Goal: Task Accomplishment & Management: Use online tool/utility

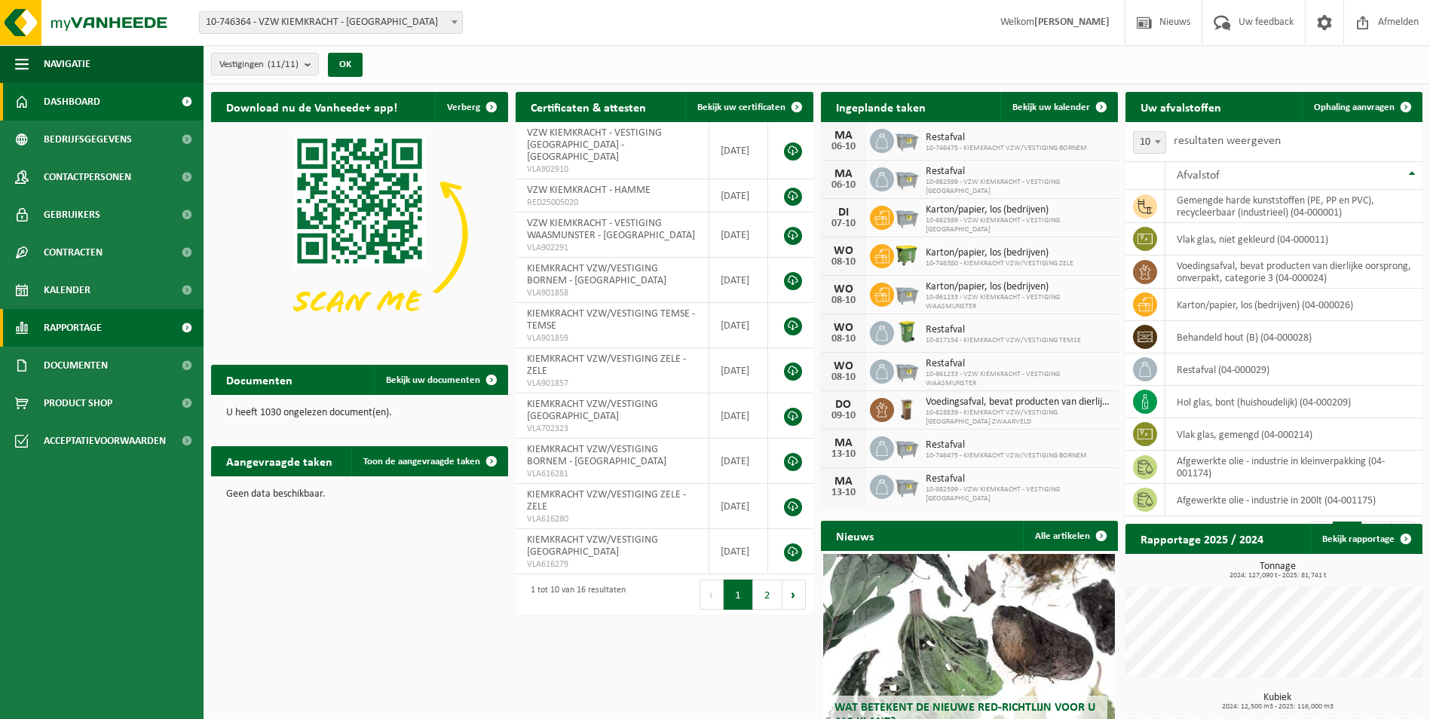
click at [86, 331] on span "Rapportage" at bounding box center [73, 328] width 58 height 38
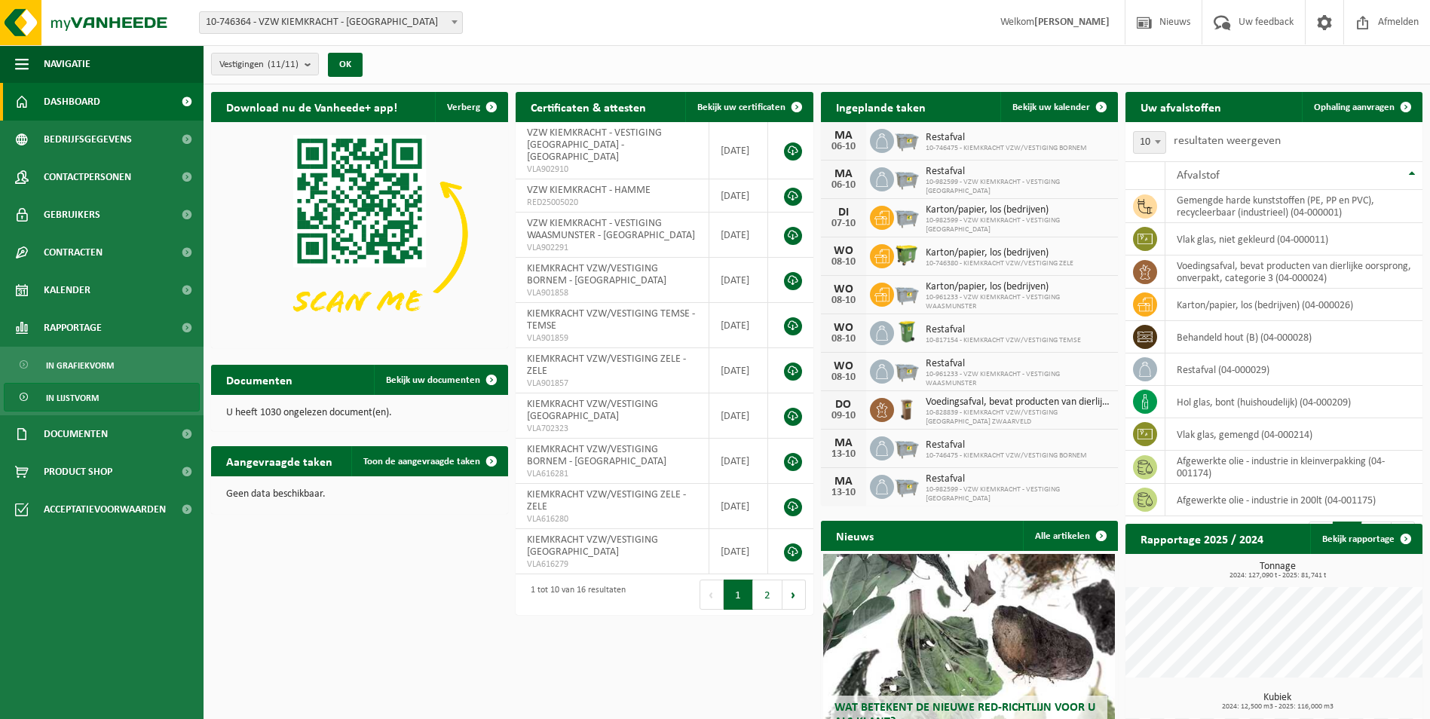
click at [84, 391] on span "In lijstvorm" at bounding box center [72, 398] width 53 height 29
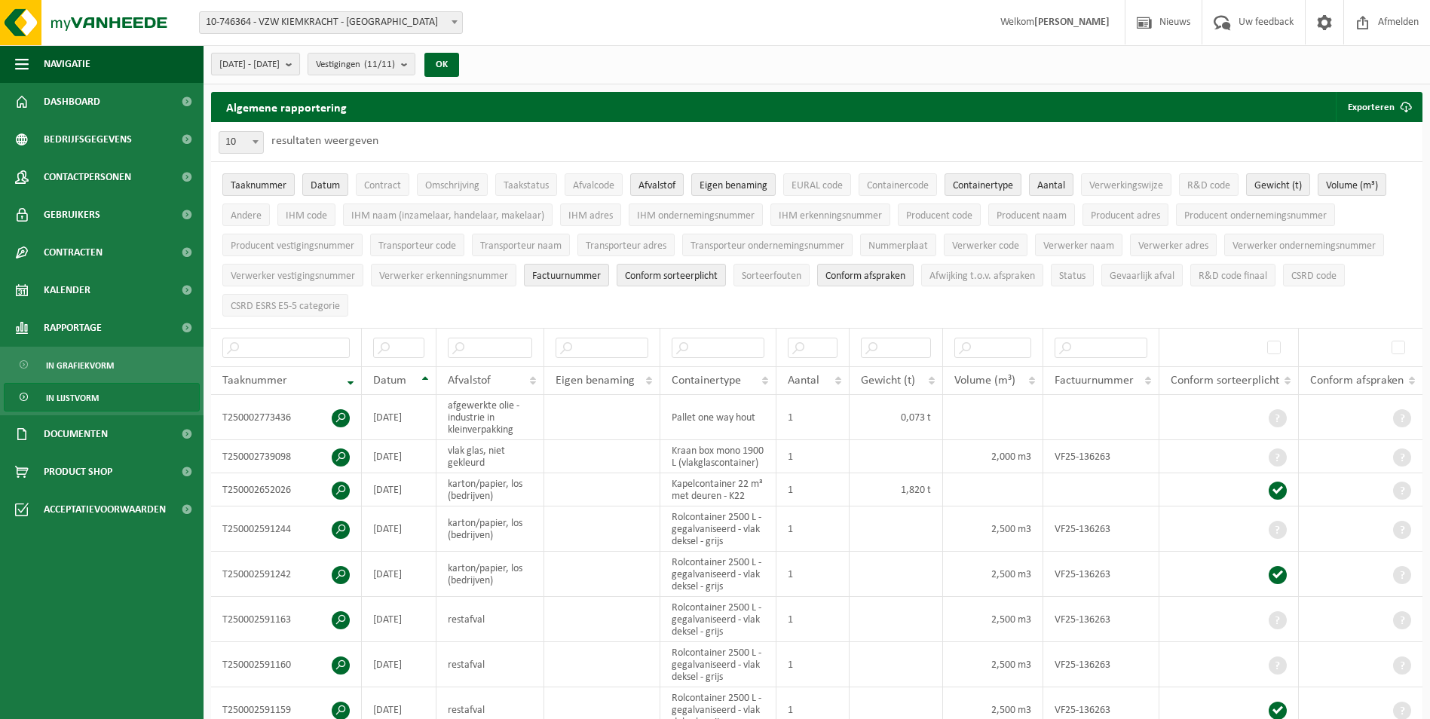
click at [299, 63] on b "submit" at bounding box center [293, 64] width 14 height 21
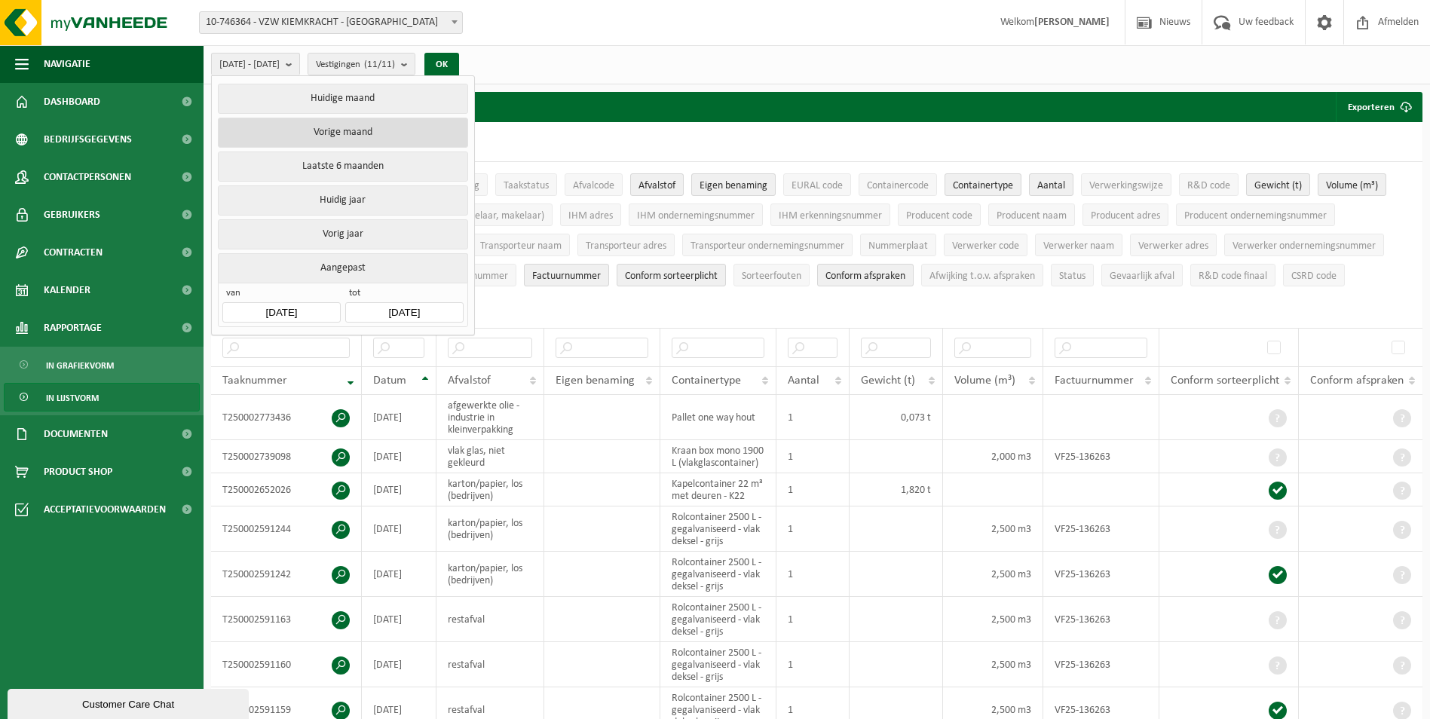
click at [348, 128] on button "Vorige maand" at bounding box center [343, 133] width 250 height 30
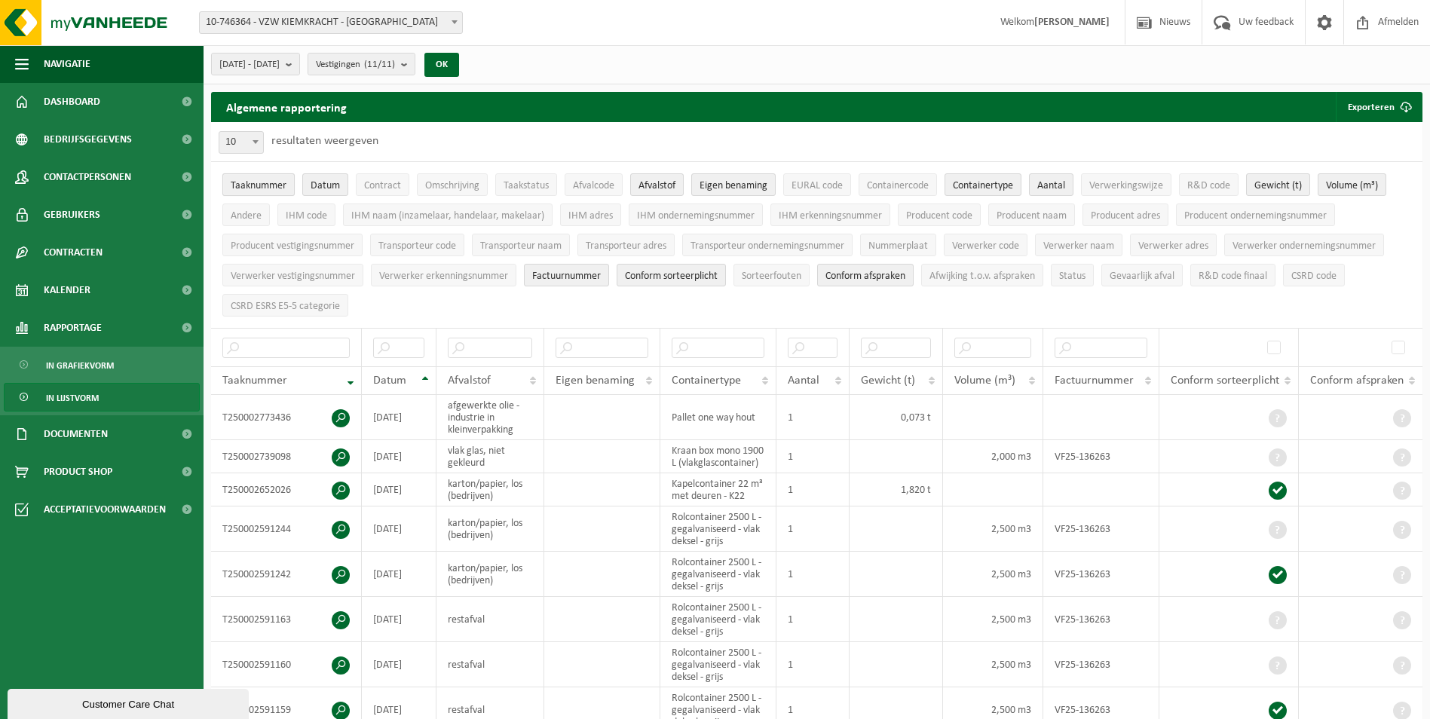
click at [267, 188] on span "Taaknummer" at bounding box center [259, 185] width 56 height 11
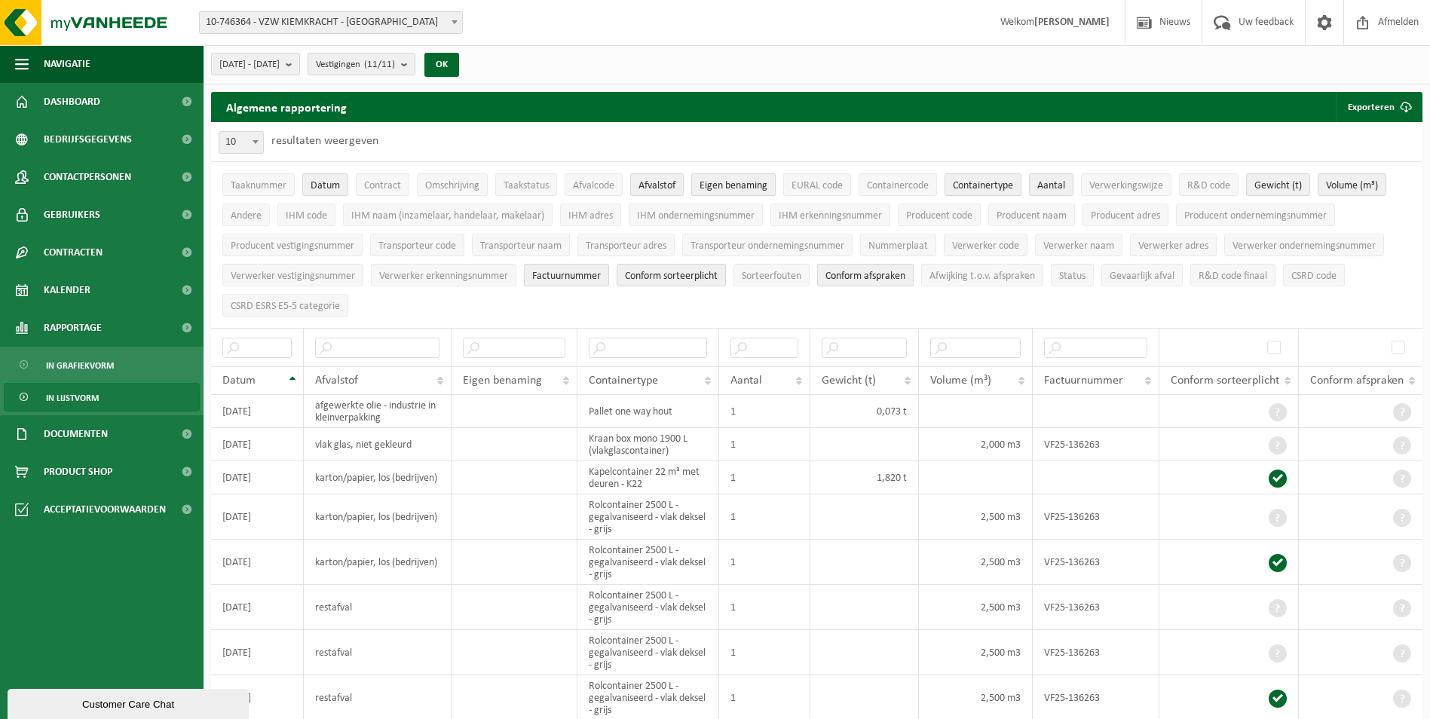
click at [734, 177] on button "Eigen benaming" at bounding box center [733, 184] width 84 height 23
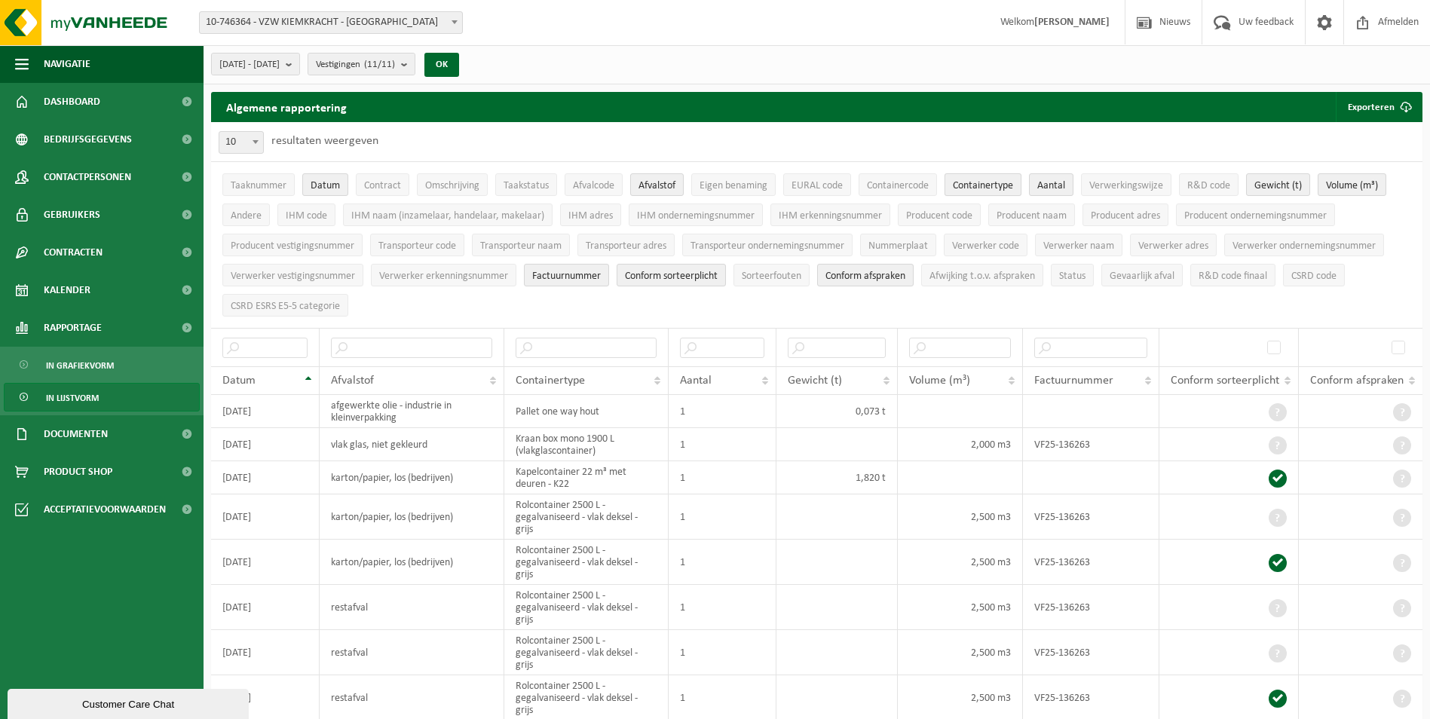
click at [1000, 192] on span "Containertype" at bounding box center [983, 185] width 60 height 11
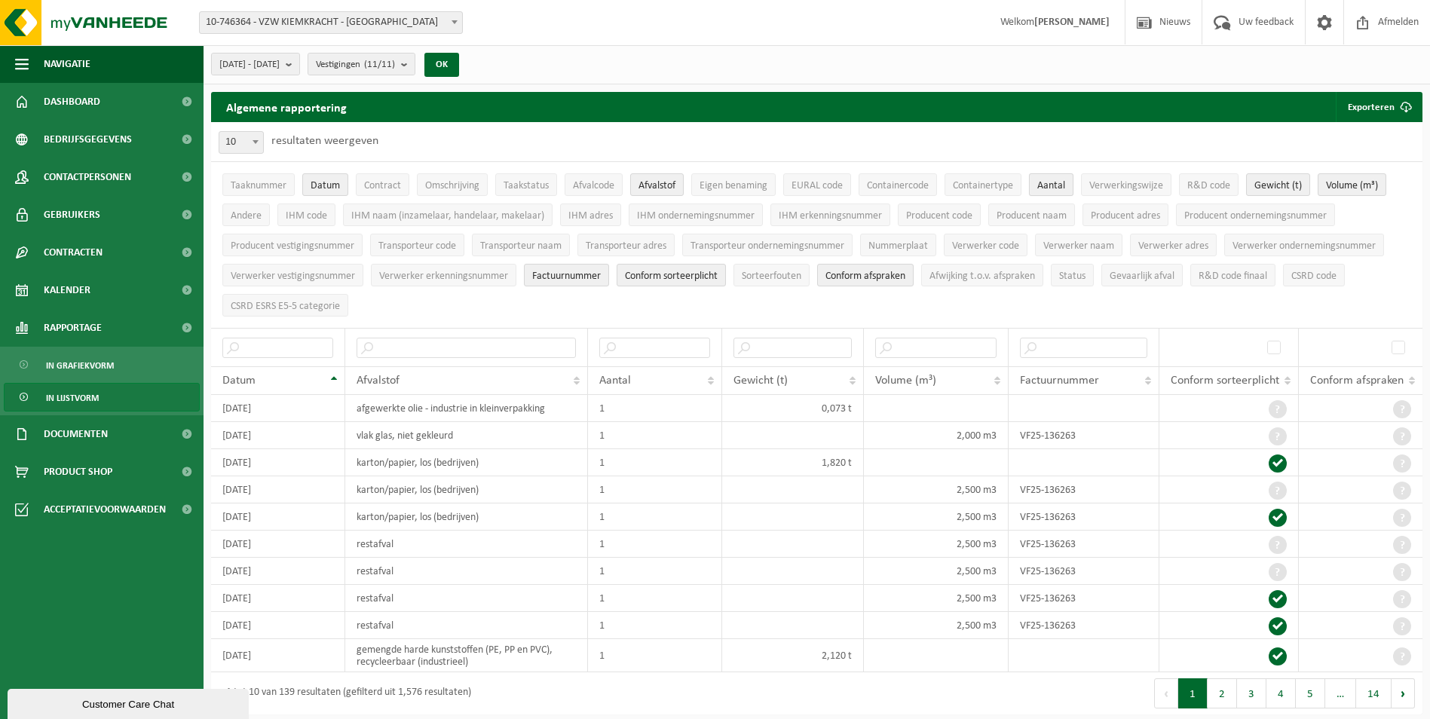
click at [1065, 182] on span "Aantal" at bounding box center [1052, 185] width 28 height 11
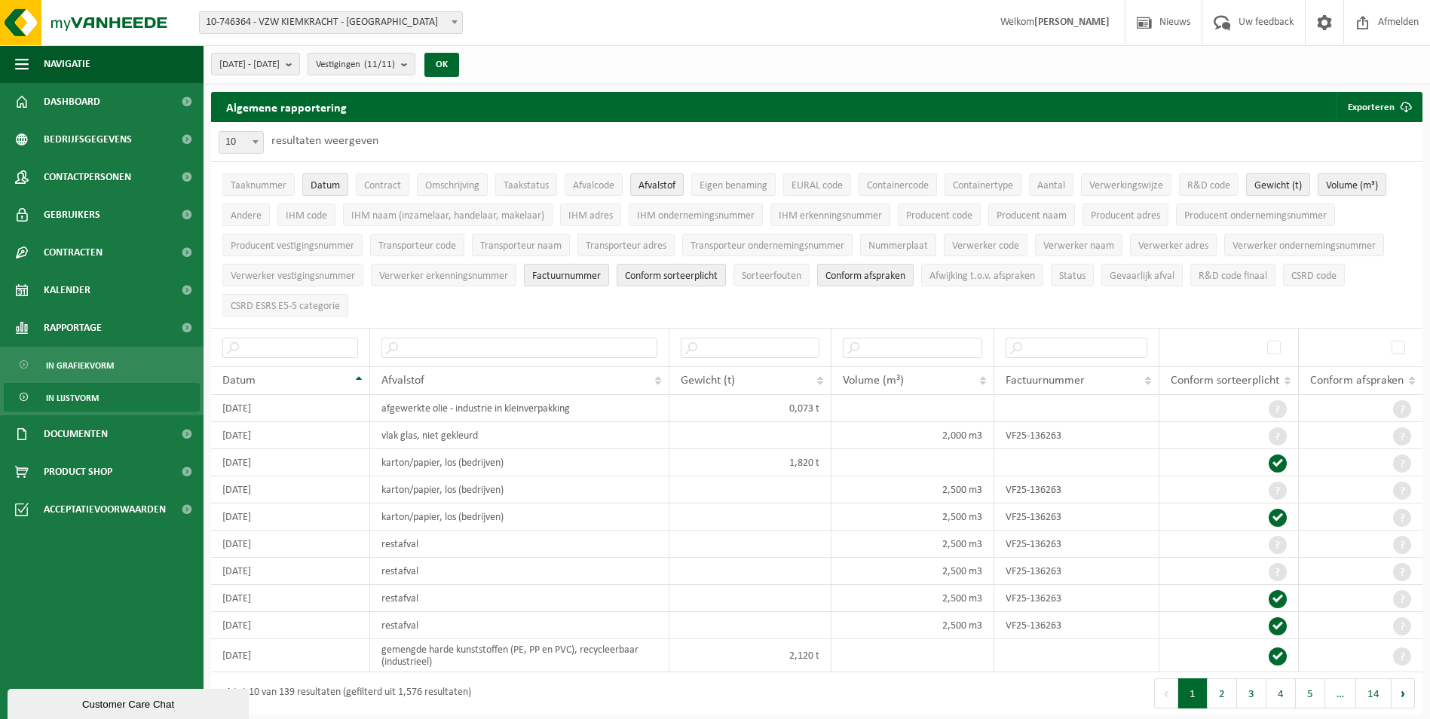
click at [1292, 184] on span "Gewicht (t)" at bounding box center [1279, 185] width 48 height 11
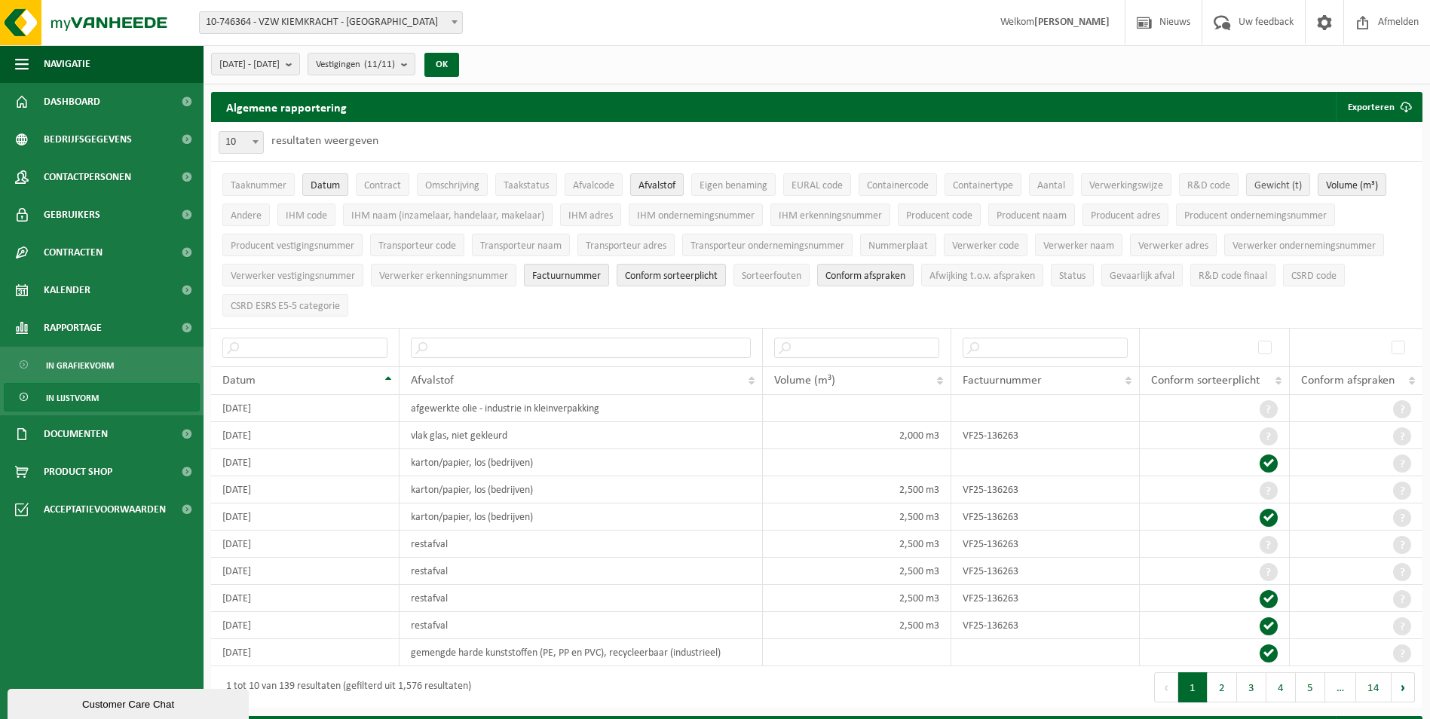
click at [1264, 186] on span "Gewicht (t)" at bounding box center [1279, 185] width 48 height 11
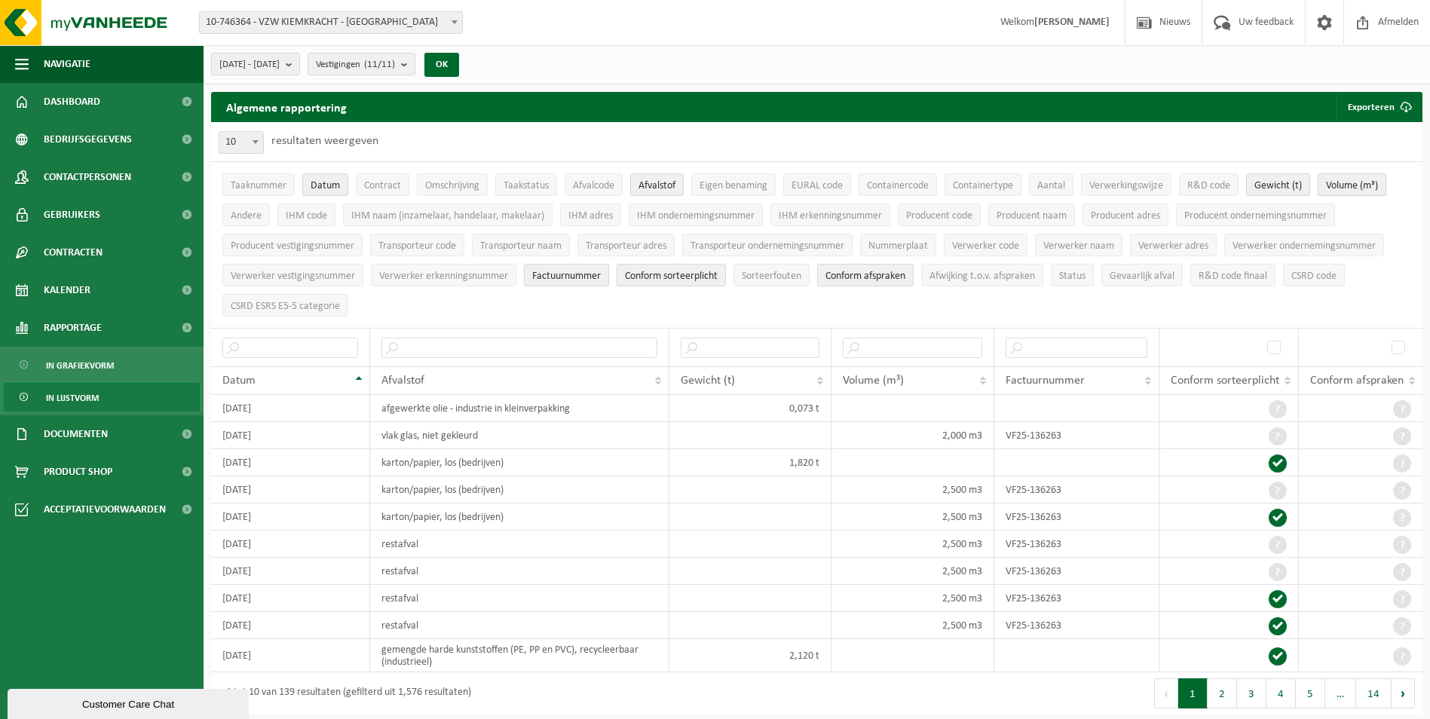
click at [1372, 185] on span "Volume (m³)" at bounding box center [1352, 185] width 52 height 11
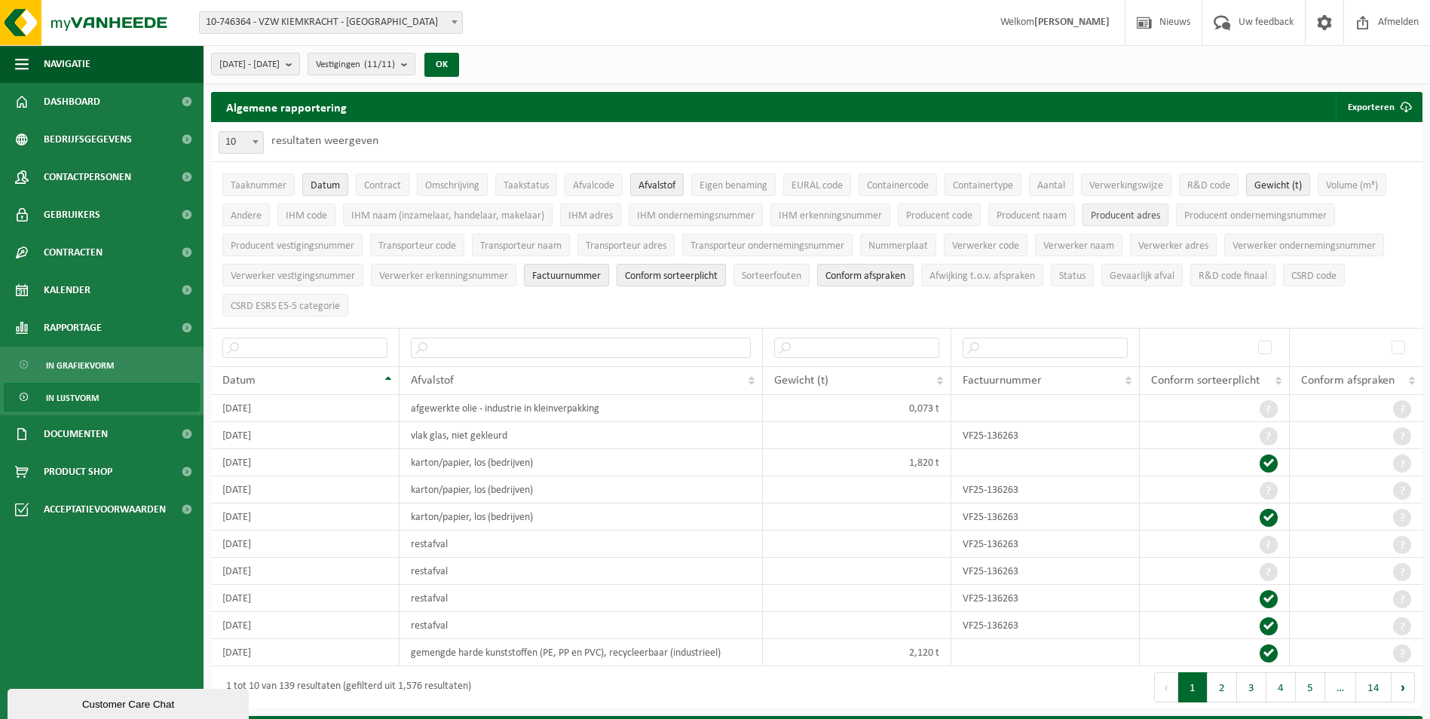
click at [1106, 216] on span "Producent adres" at bounding box center [1125, 215] width 69 height 11
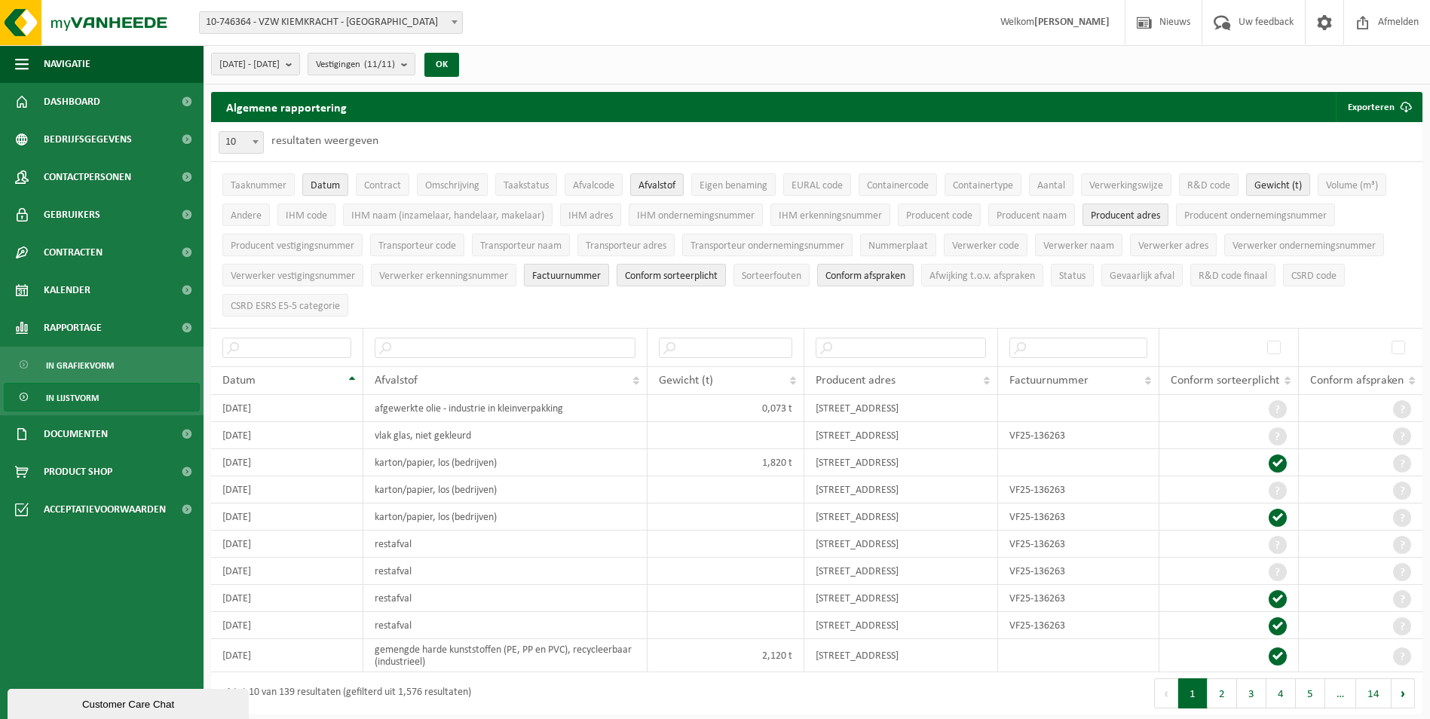
click at [585, 271] on span "Factuurnummer" at bounding box center [566, 276] width 69 height 11
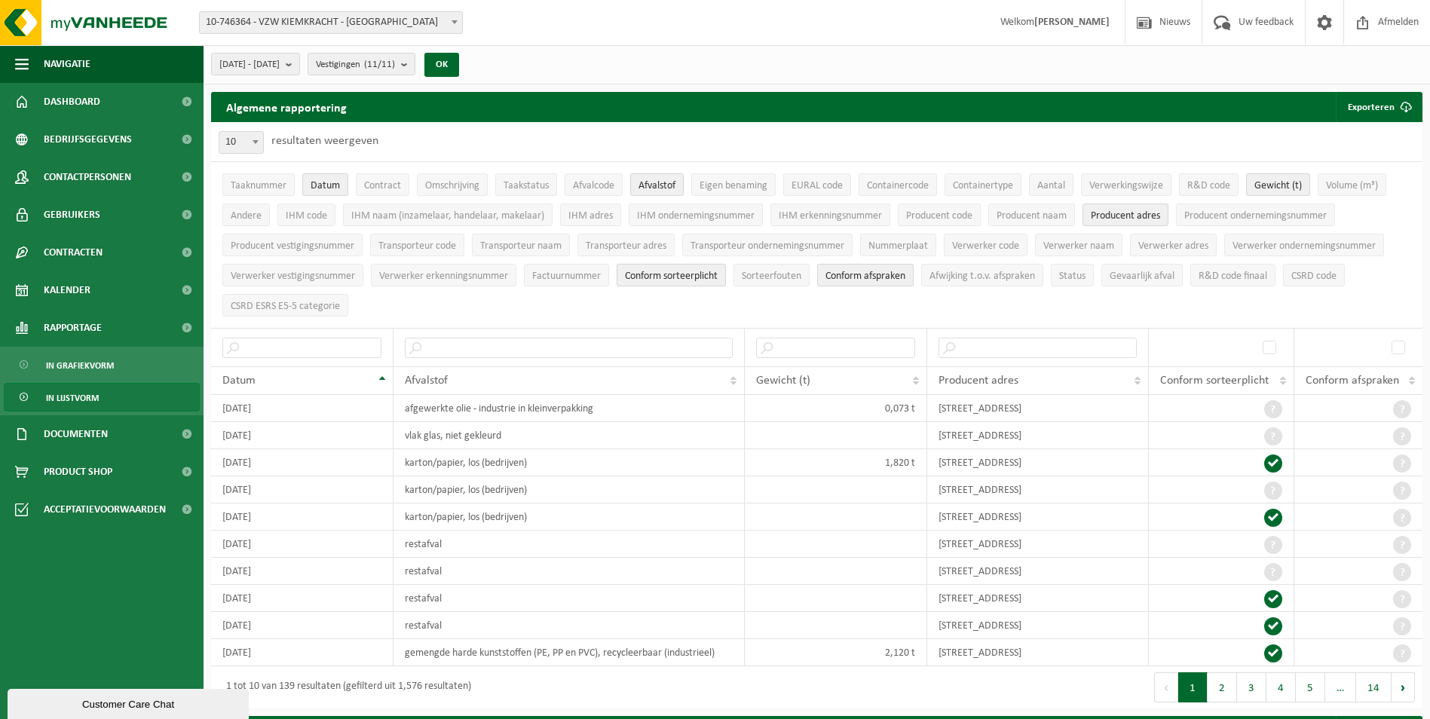
click at [674, 271] on span "Conform sorteerplicht" at bounding box center [671, 276] width 93 height 11
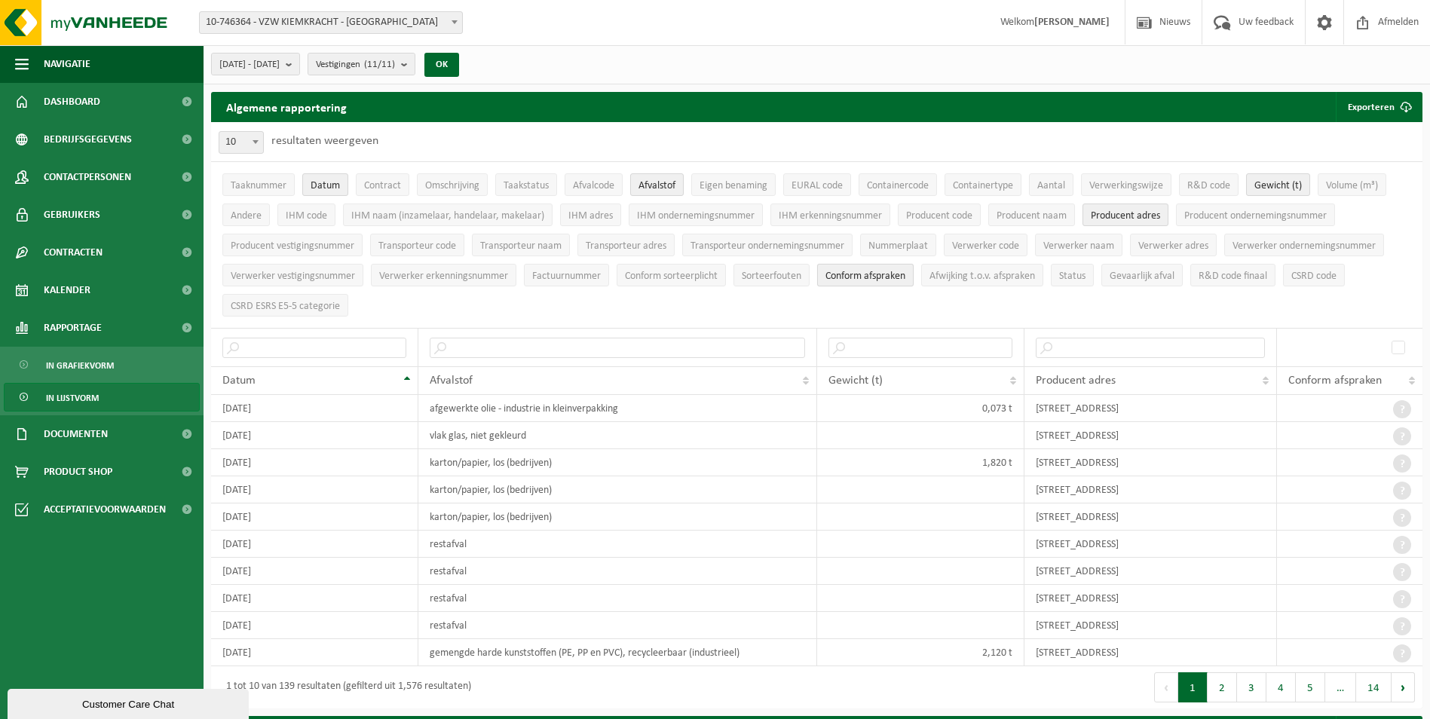
click at [884, 273] on span "Conform afspraken" at bounding box center [866, 276] width 80 height 11
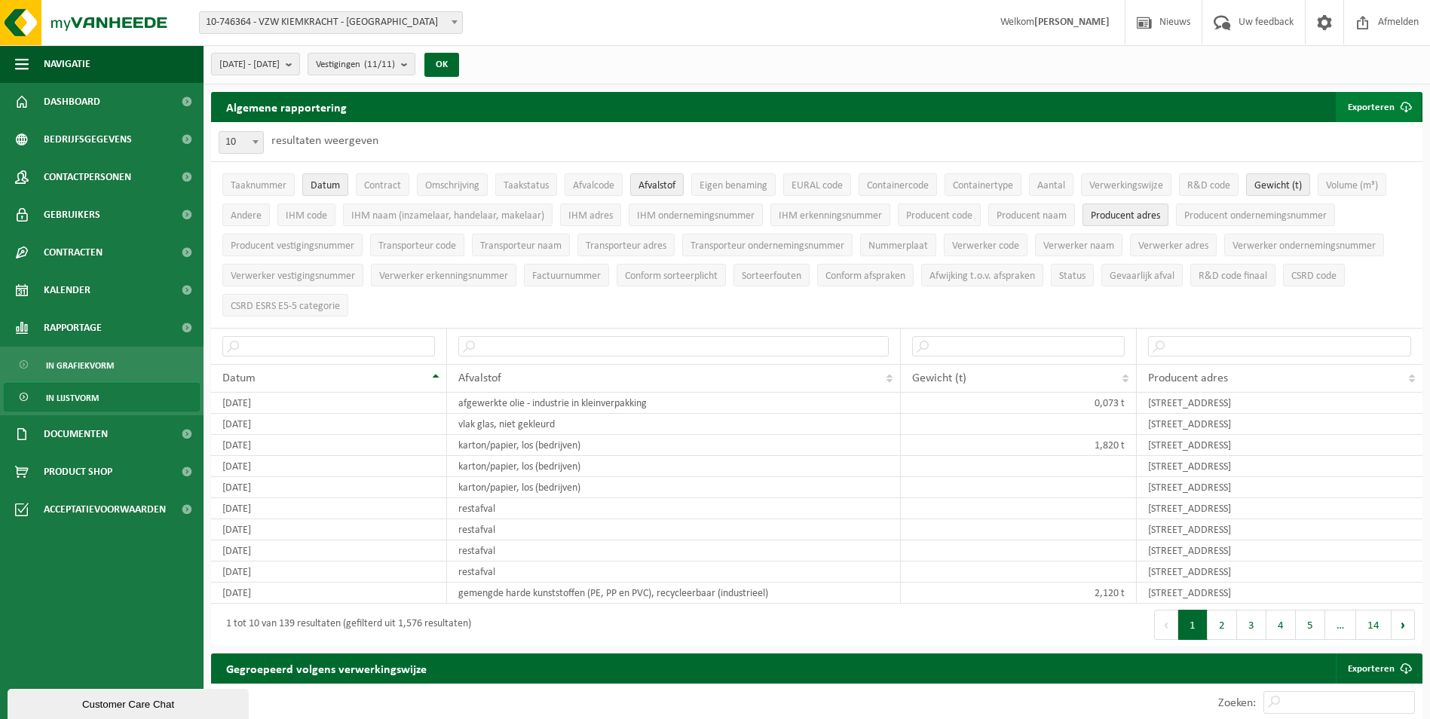
click at [1368, 104] on button "Exporteren" at bounding box center [1378, 107] width 85 height 30
click at [1355, 136] on link "Enkel mijn selectie" at bounding box center [1352, 137] width 136 height 30
click at [96, 699] on div "Customer Care Chat" at bounding box center [128, 704] width 219 height 11
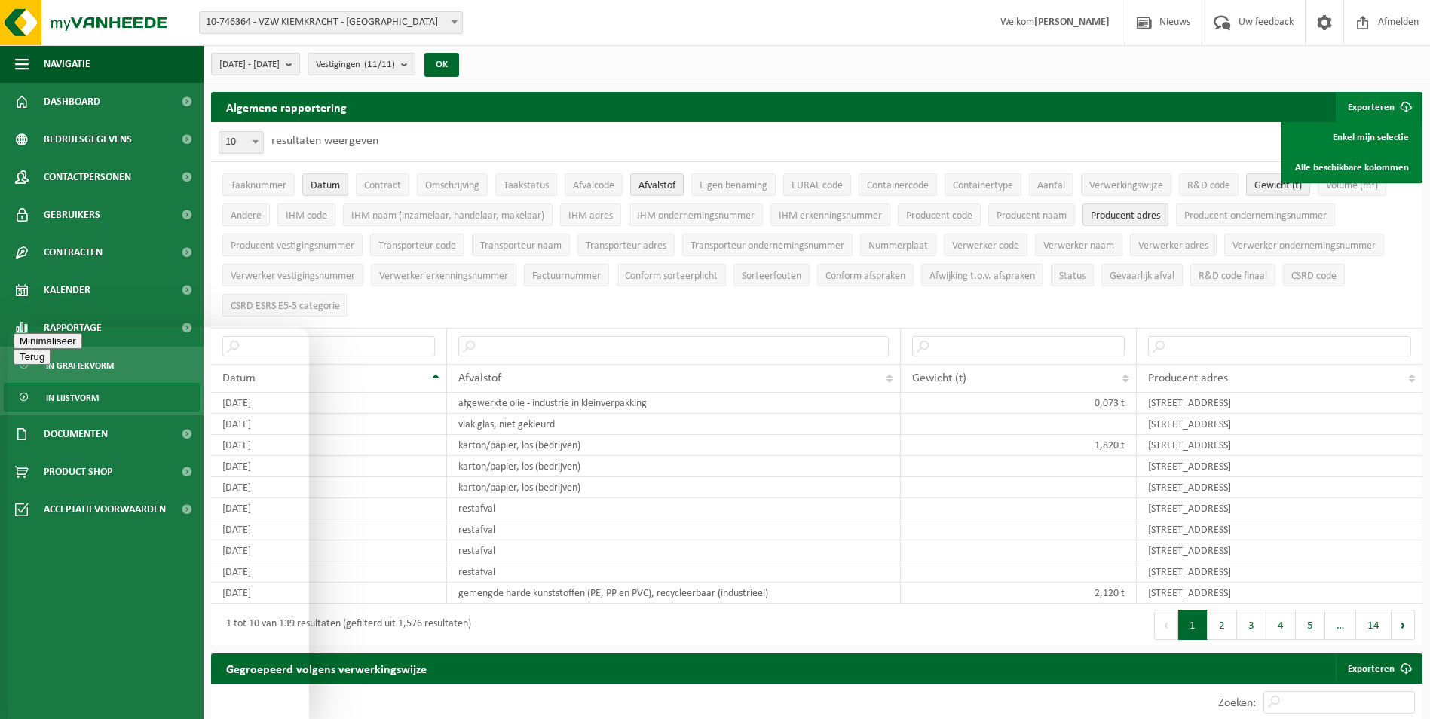
type textarea "beste,"
type textarea "Ik krijg bij het trekken van het rapport de gewichten van waasmunster en dender…"
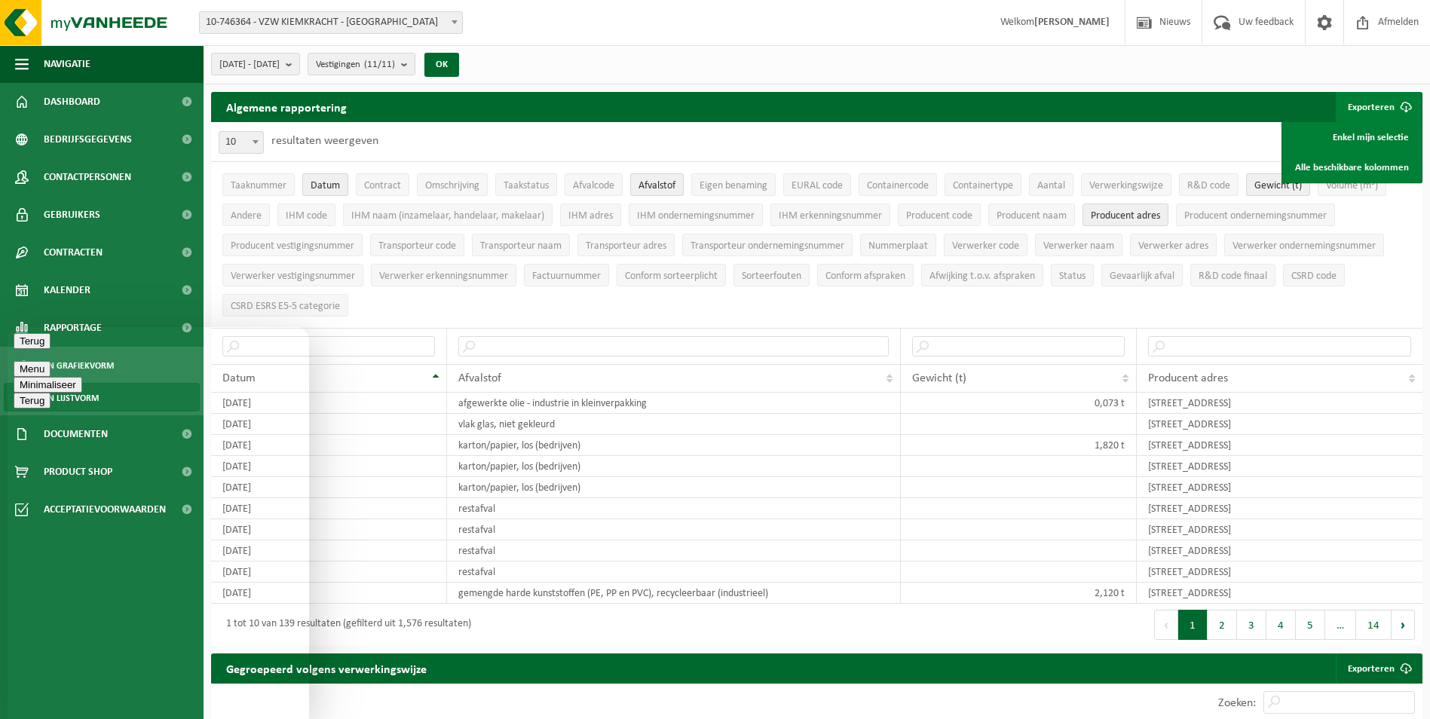
type textarea "kan dit worden gedeeld met mijn account aub? (nu staat er telkens 0 kg)"
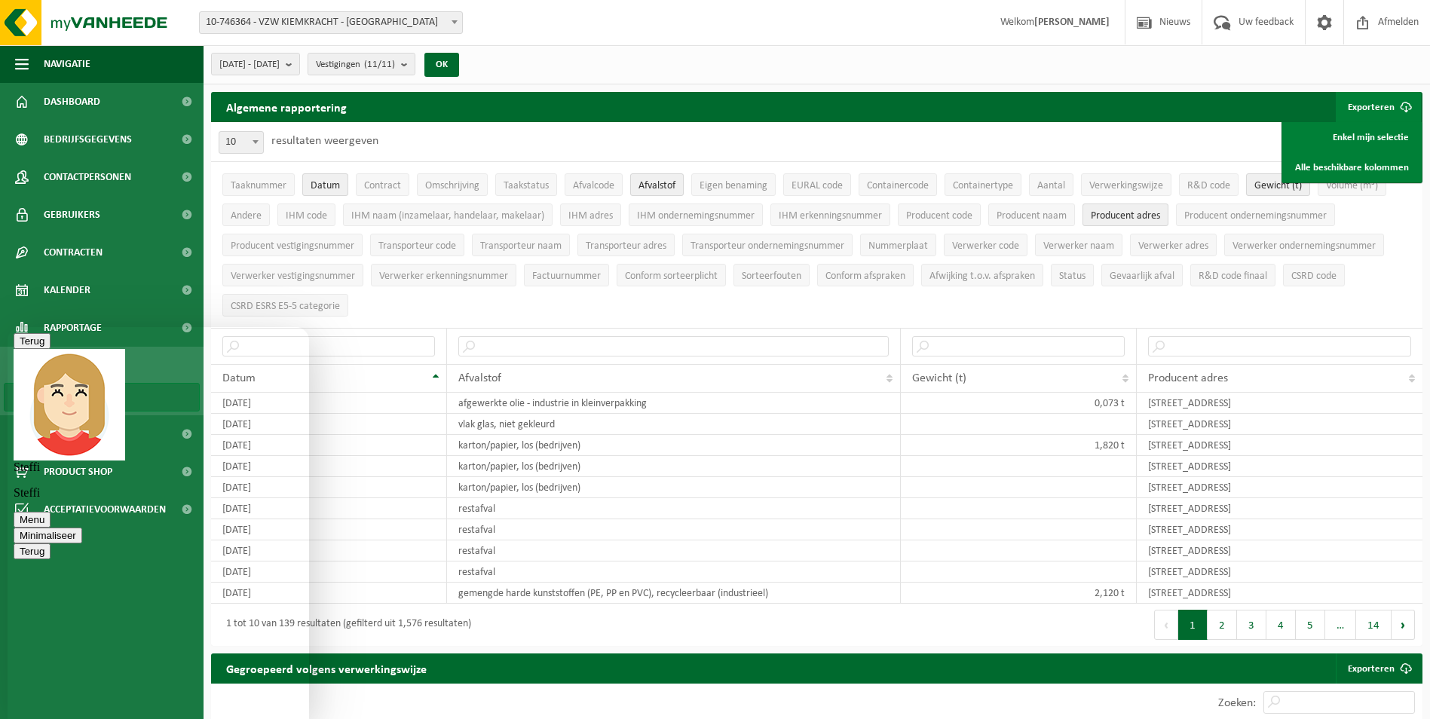
scroll to position [204, 0]
type textarea "o"
type textarea "dankjewel. Kan ik in tussentijd een overzichtje van vorige maand via mail bekom…"
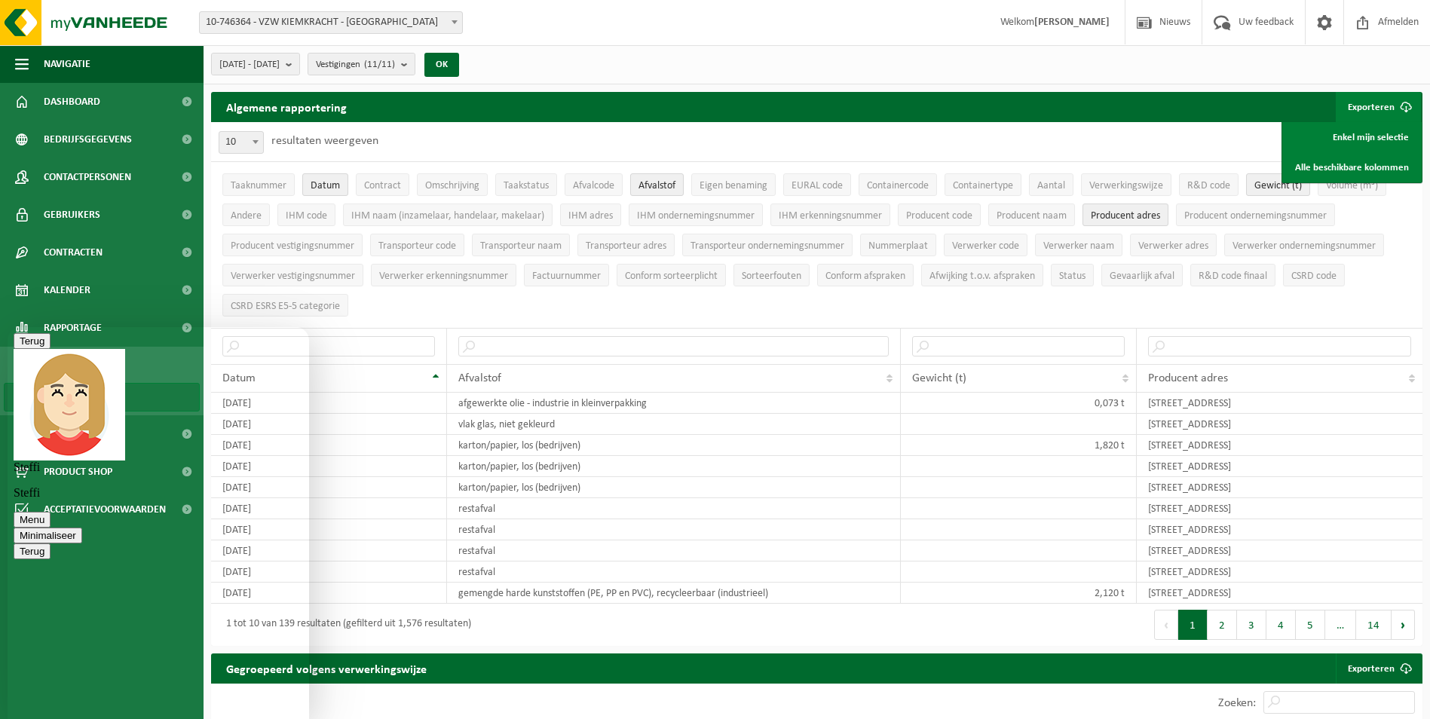
type textarea "ik moet deze registeren in ons eigen systeem, vandaar"
type textarea "evy.vanhoyweghen@kiemkracht.org"
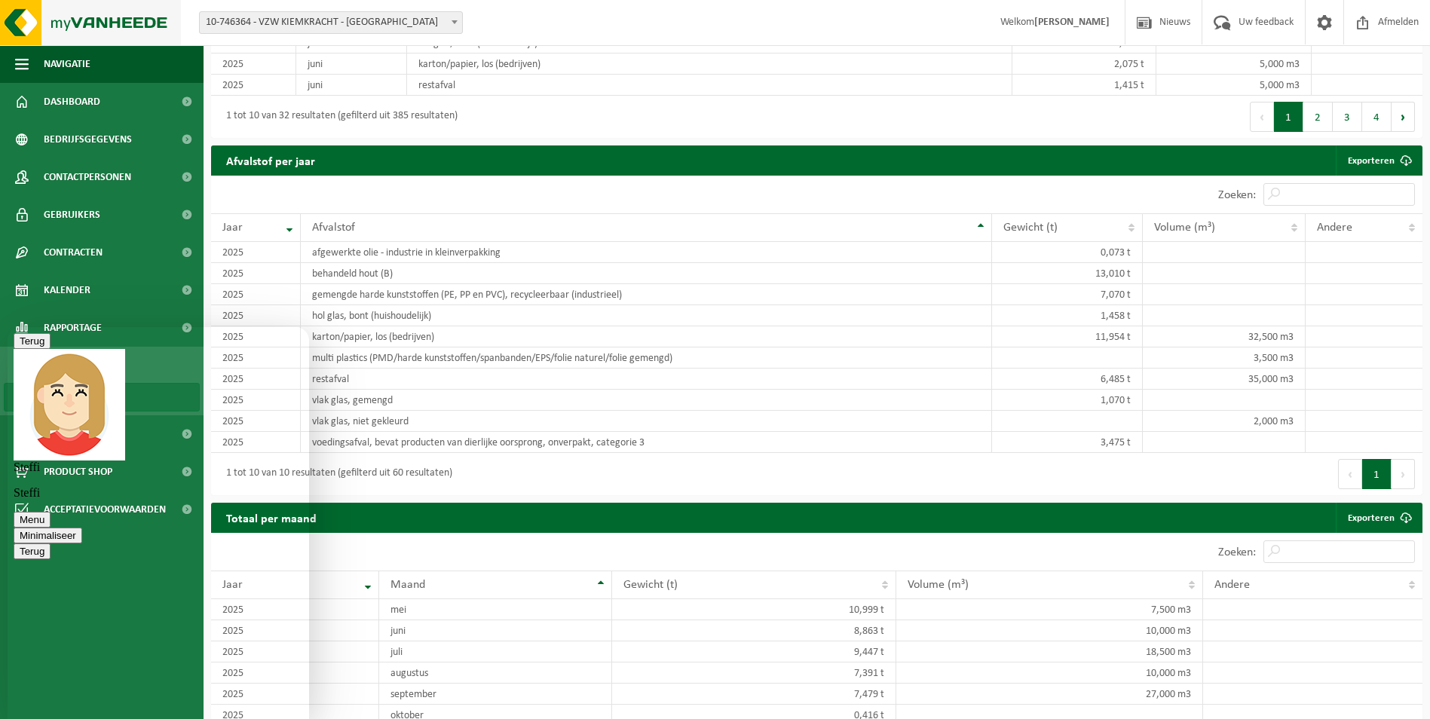
scroll to position [574, 0]
type textarea "doe ik meteen"
click at [1379, 26] on span "Afmelden" at bounding box center [1399, 22] width 48 height 44
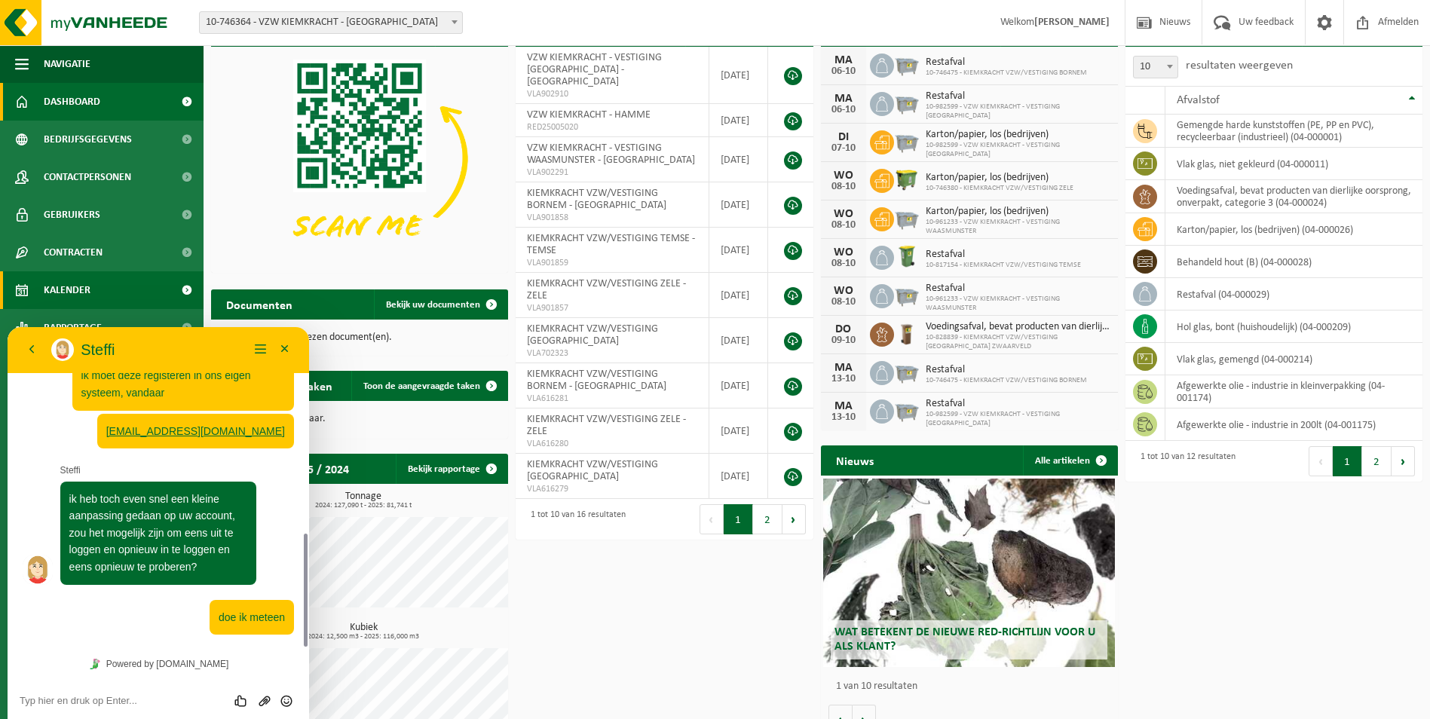
scroll to position [109, 0]
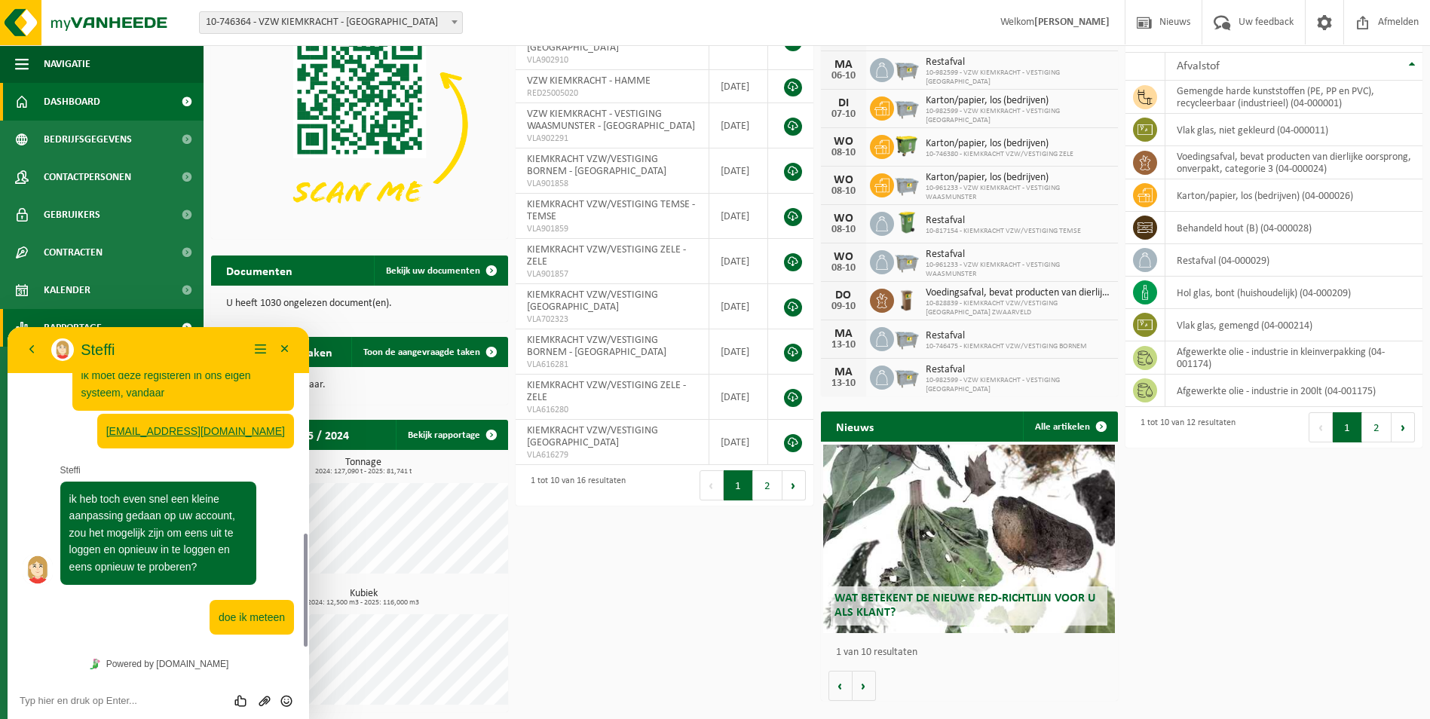
click at [88, 320] on span "Rapportage" at bounding box center [73, 328] width 58 height 38
click at [32, 352] on button "Terug" at bounding box center [32, 350] width 24 height 23
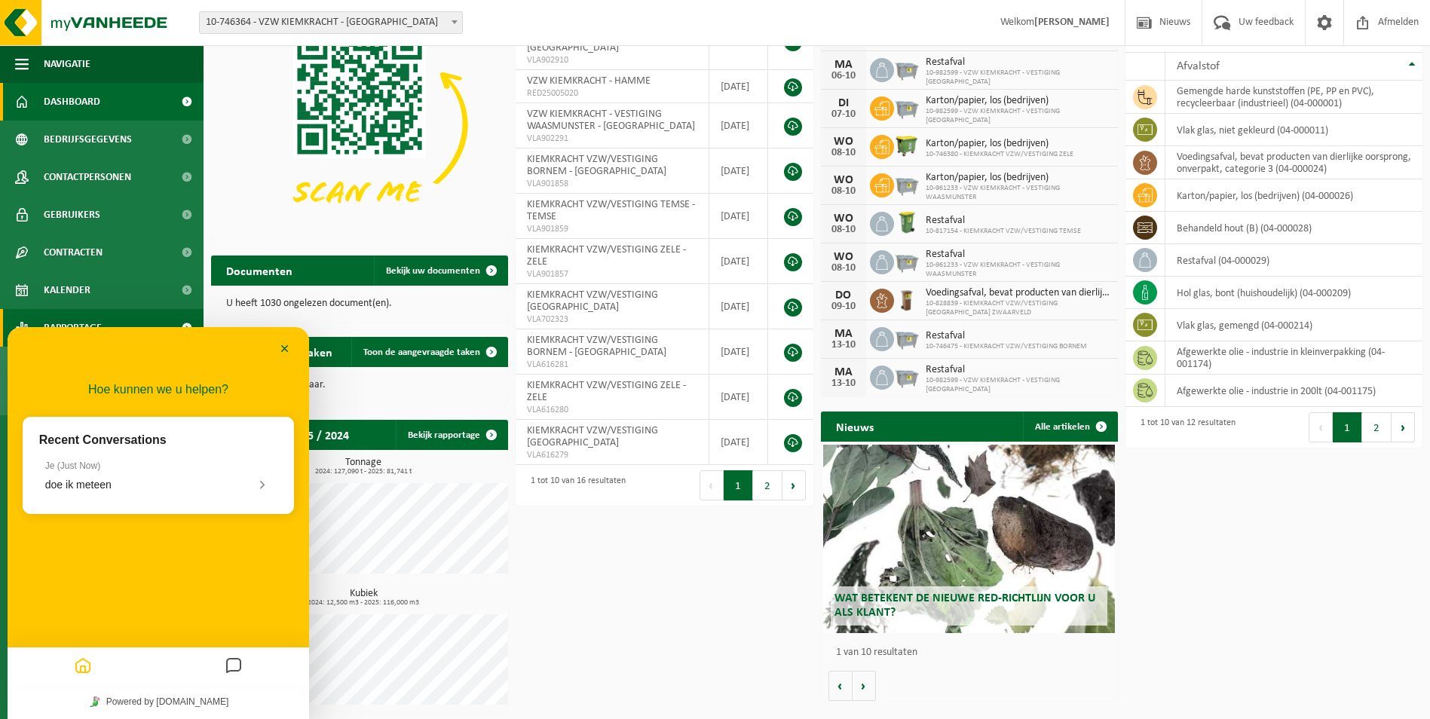
click at [103, 321] on link "Rapportage" at bounding box center [102, 328] width 204 height 38
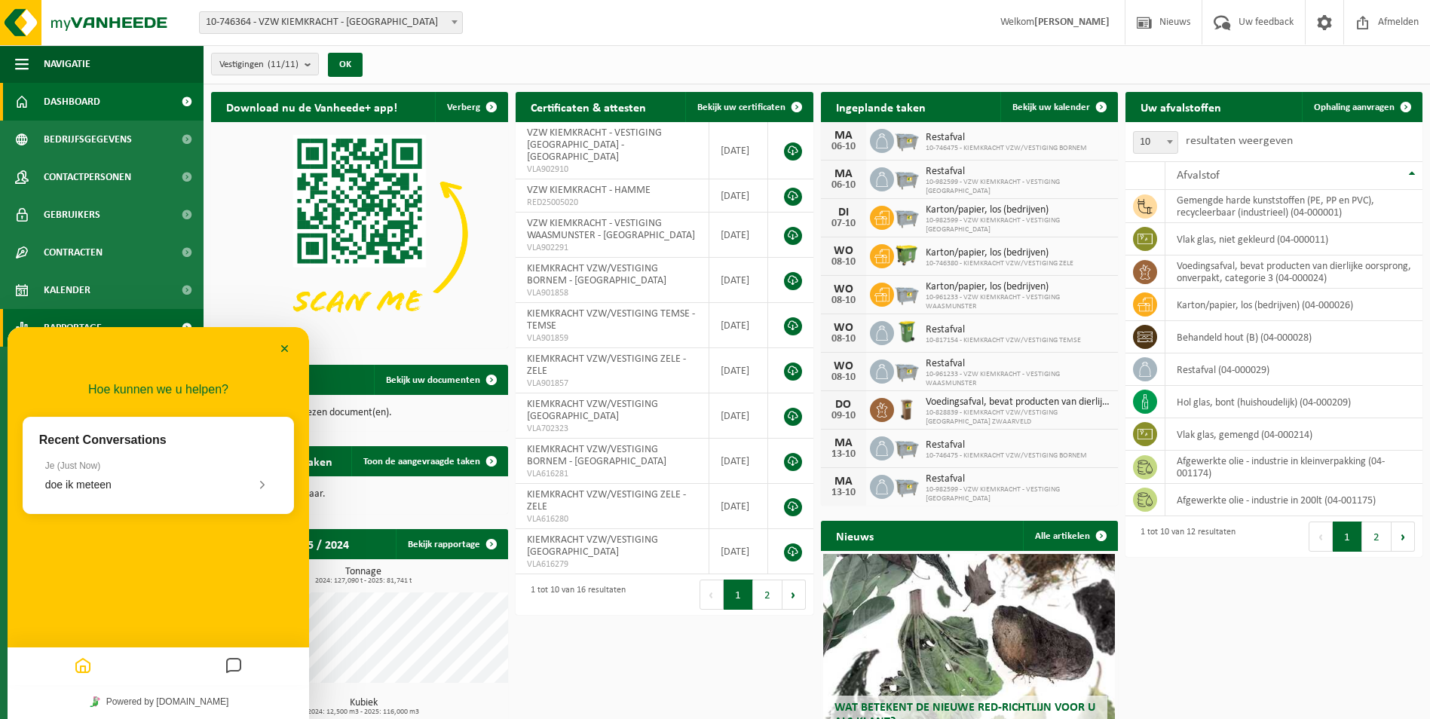
click at [95, 317] on span "Rapportage" at bounding box center [73, 328] width 58 height 38
drag, startPoint x: 94, startPoint y: 351, endPoint x: 432, endPoint y: 363, distance: 338.0
click at [309, 363] on html "Minimaliseer Terug Powered by tawk.to Beoordeel deze chat Upload bestand Emoji …" at bounding box center [159, 523] width 302 height 392
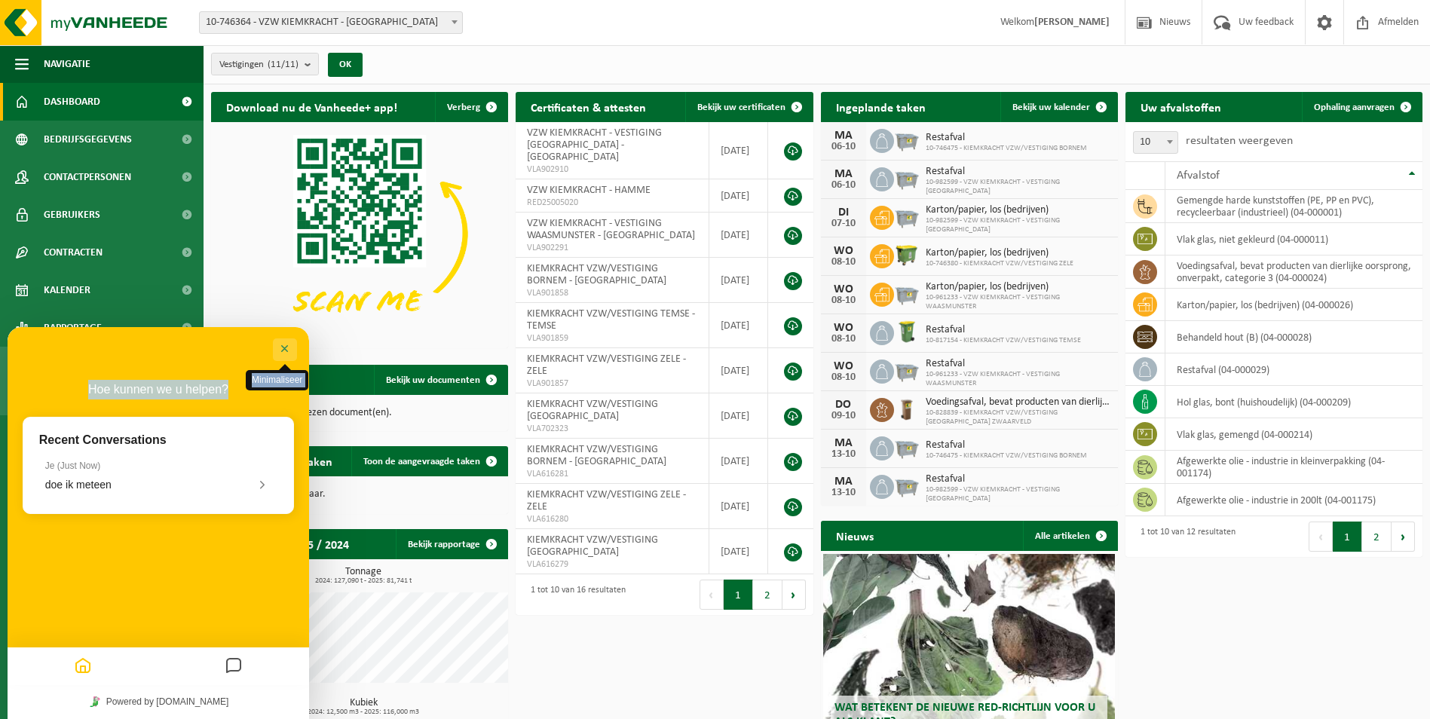
click at [287, 349] on button "Minimaliseer" at bounding box center [285, 350] width 24 height 23
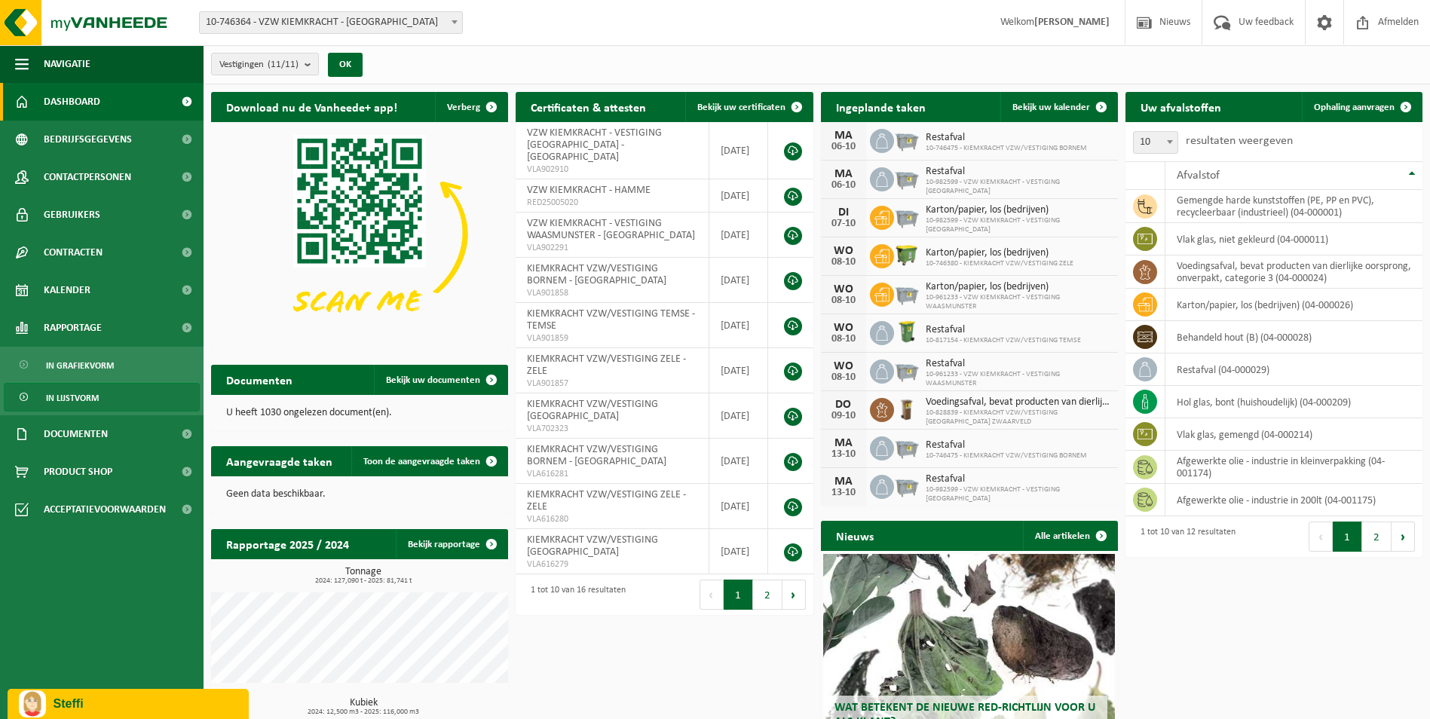
click at [69, 401] on span "In lijstvorm" at bounding box center [72, 398] width 53 height 29
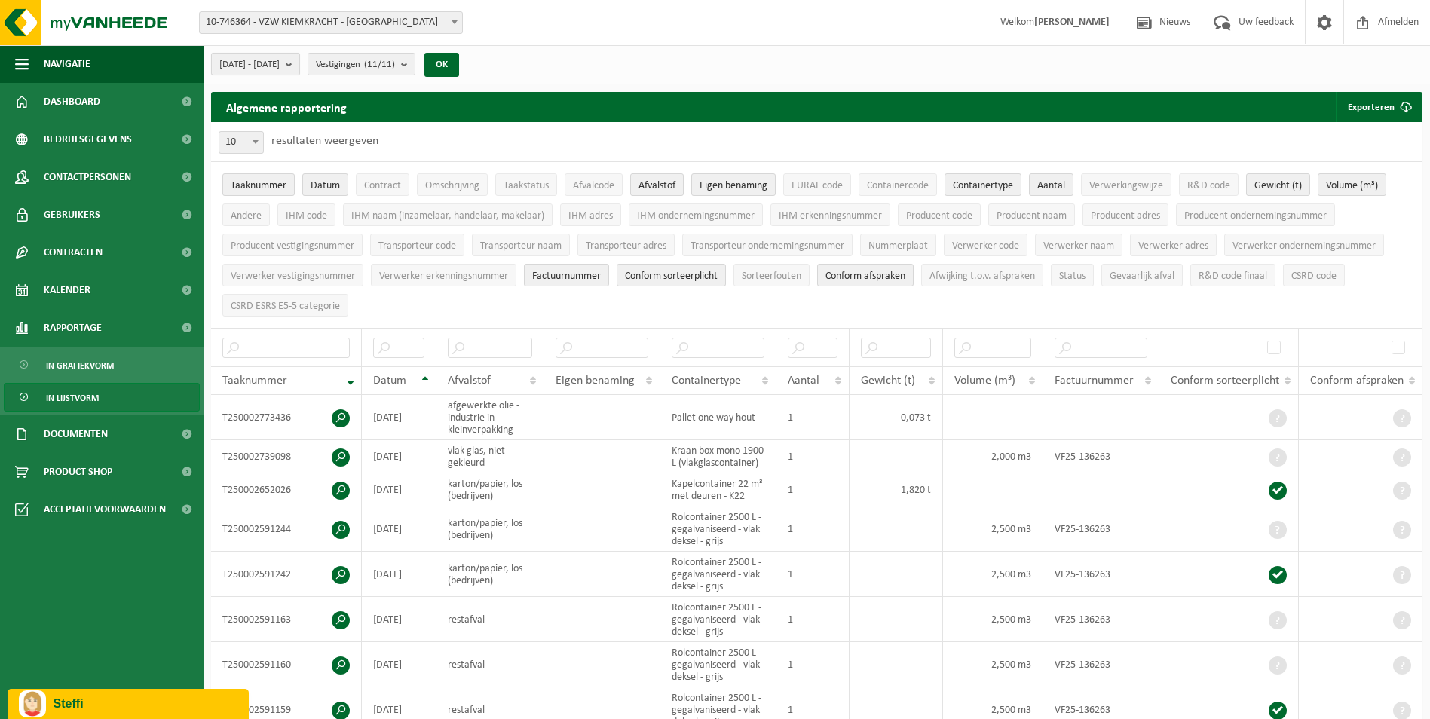
click at [299, 66] on b "submit" at bounding box center [293, 64] width 14 height 21
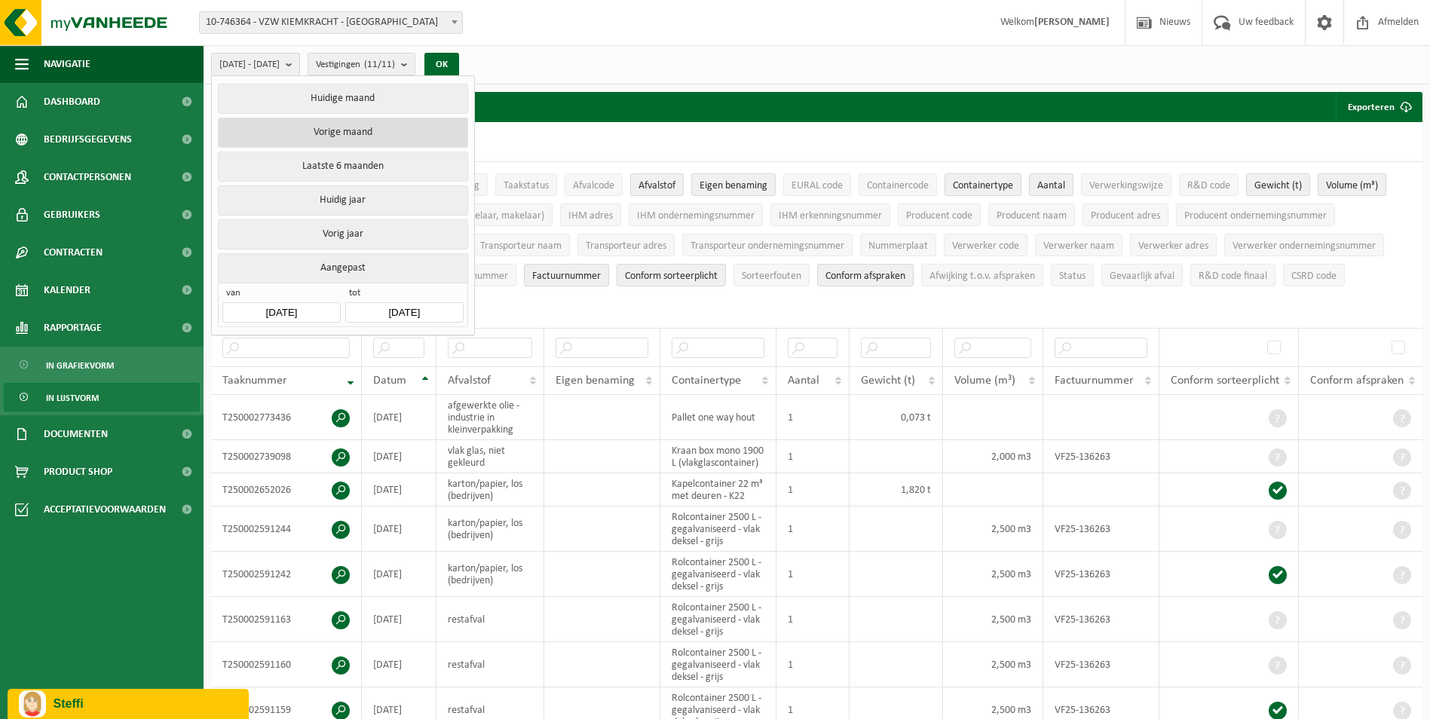
click at [351, 124] on button "Vorige maand" at bounding box center [343, 133] width 250 height 30
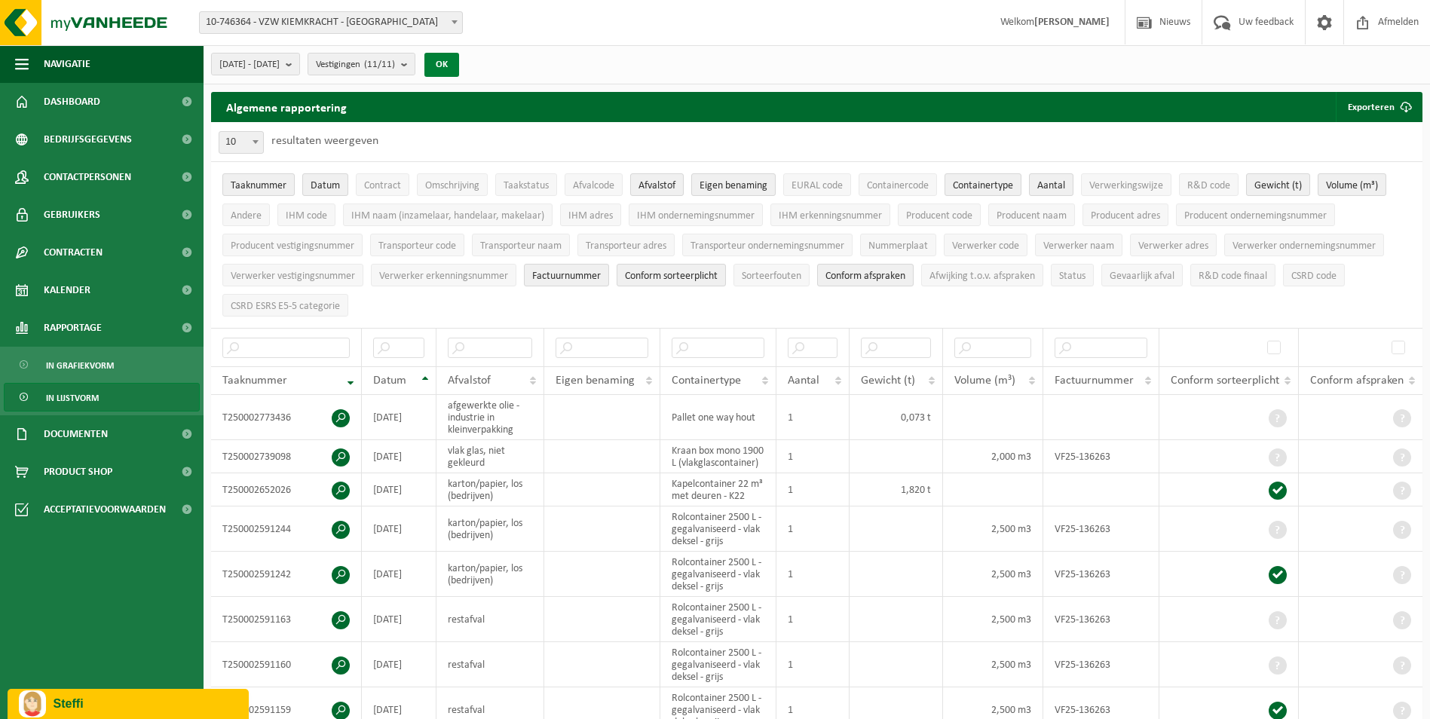
click at [459, 65] on button "OK" at bounding box center [442, 65] width 35 height 24
click at [242, 190] on span "Taaknummer" at bounding box center [259, 185] width 56 height 11
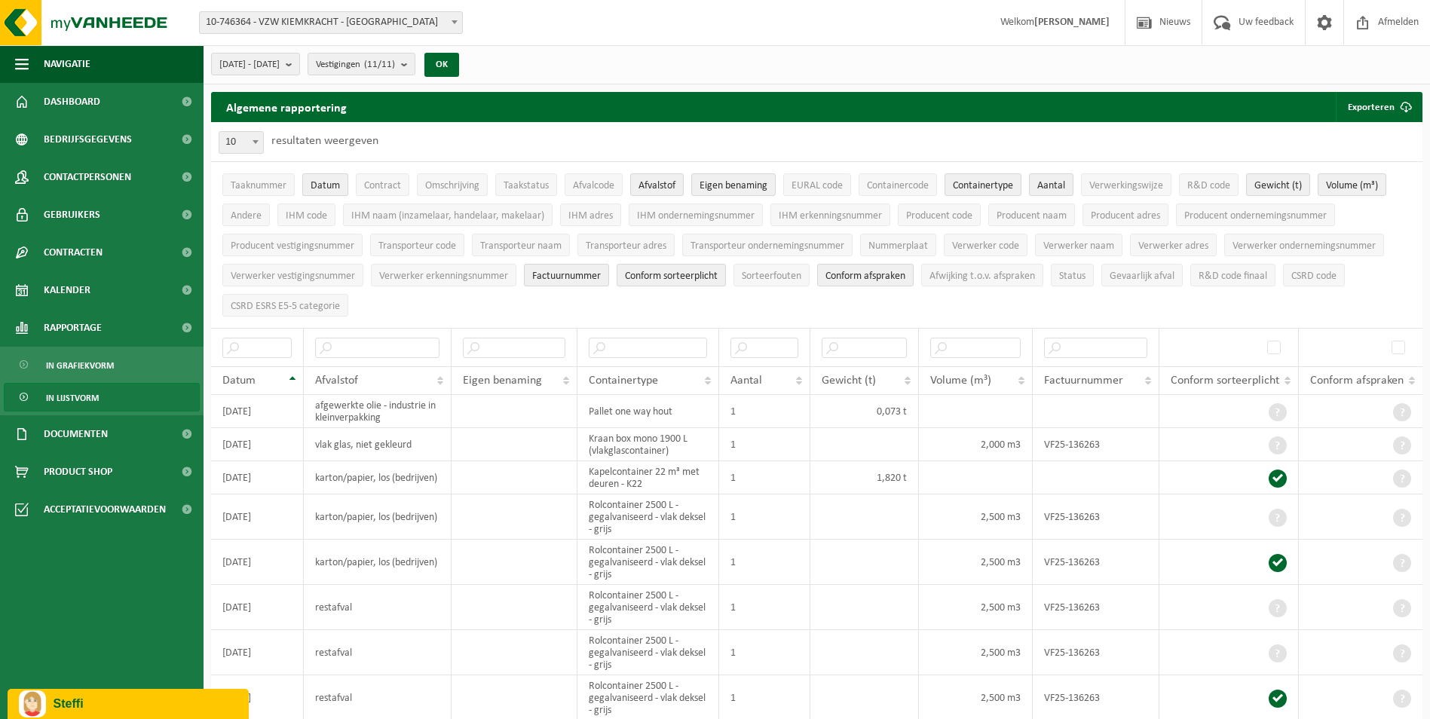
click at [335, 178] on button "Datum" at bounding box center [325, 184] width 46 height 23
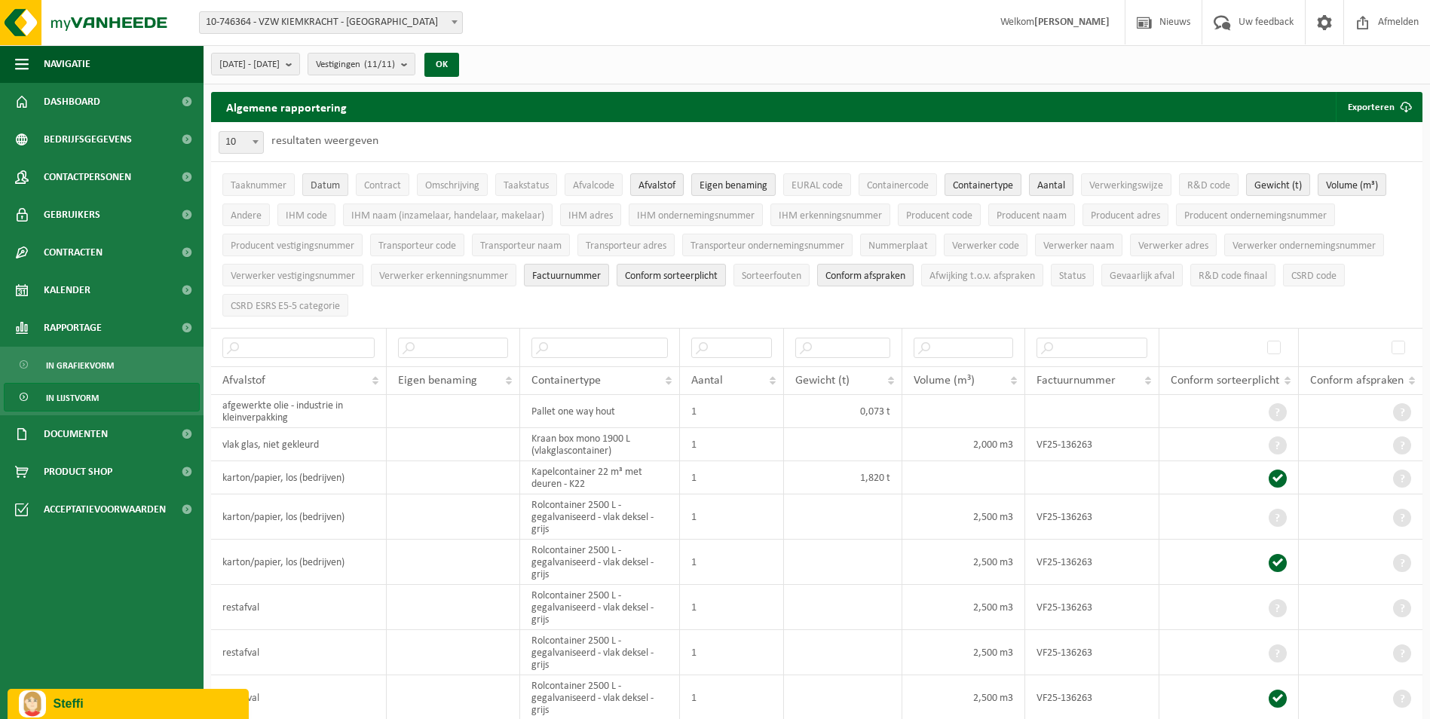
click at [335, 178] on button "Datum" at bounding box center [325, 184] width 46 height 23
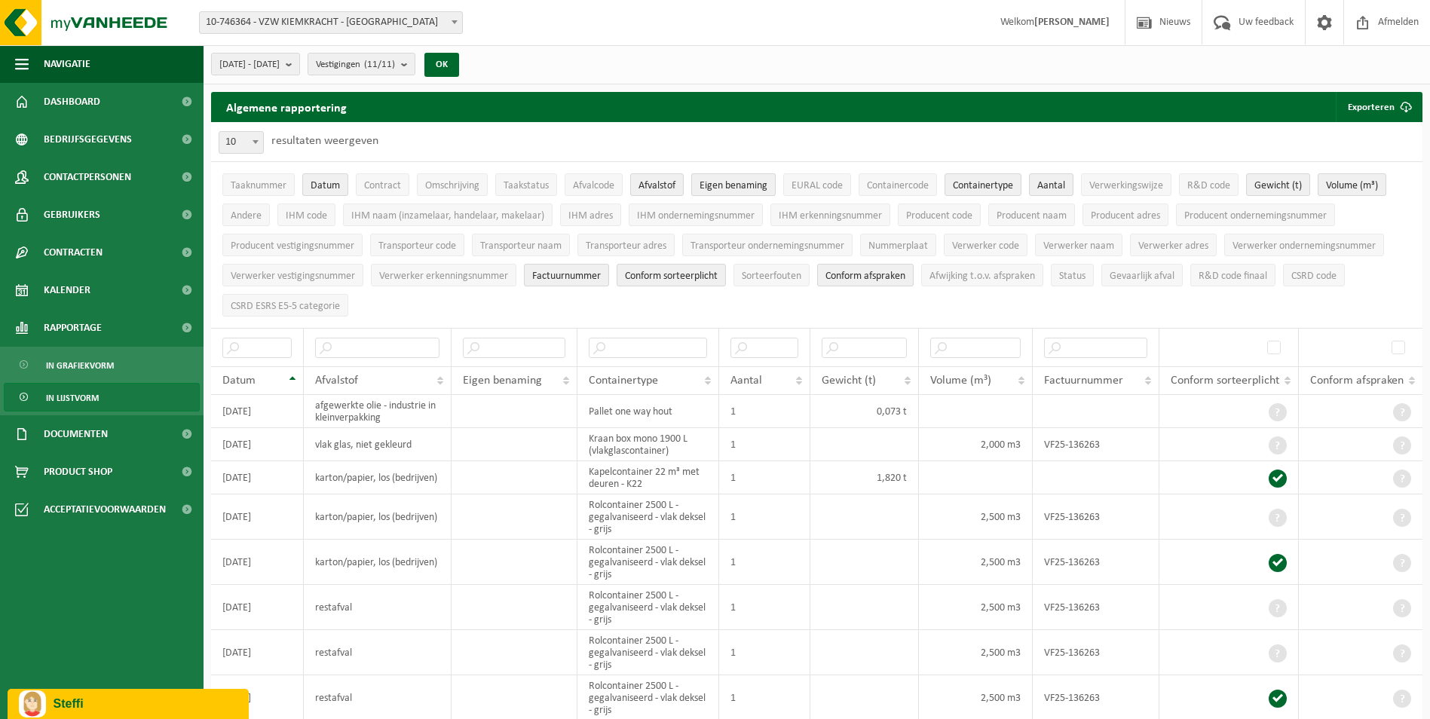
click at [732, 181] on span "Eigen benaming" at bounding box center [734, 185] width 68 height 11
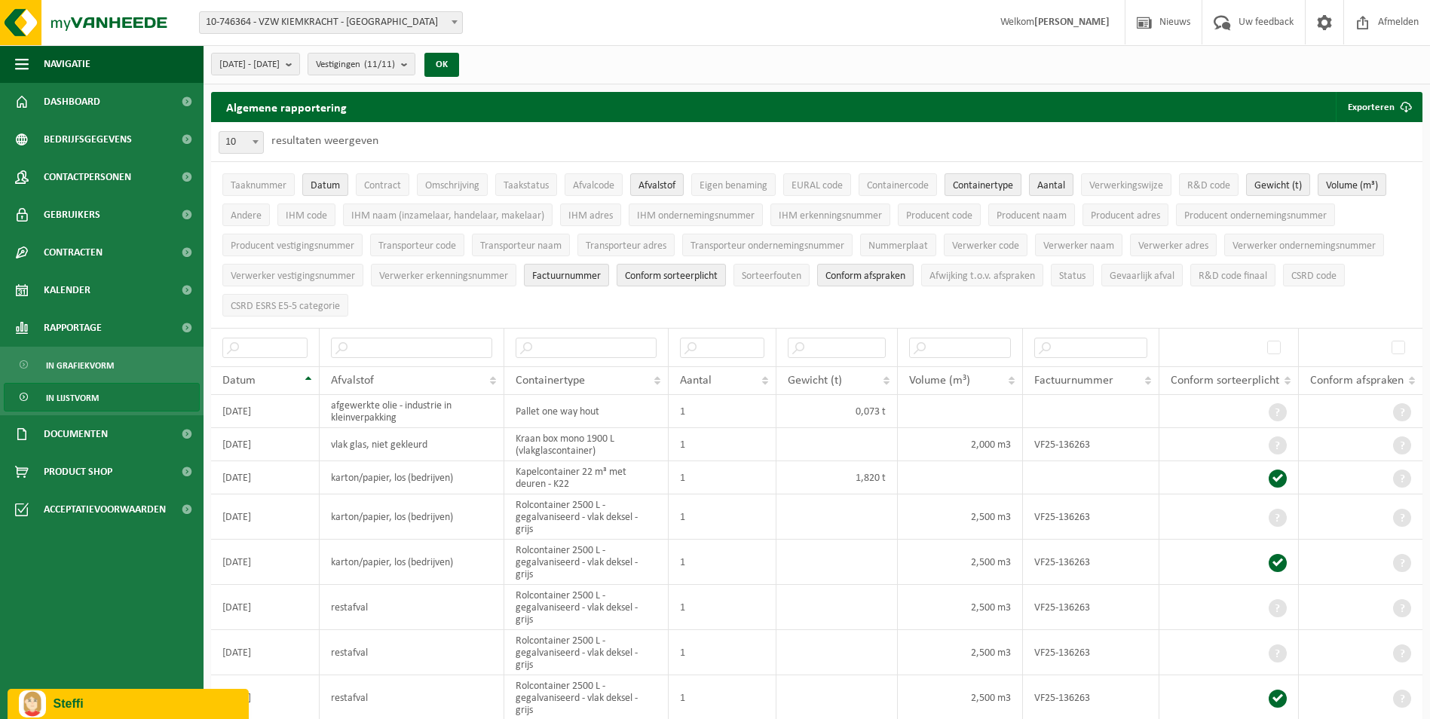
click at [1007, 183] on span "Containertype" at bounding box center [983, 185] width 60 height 11
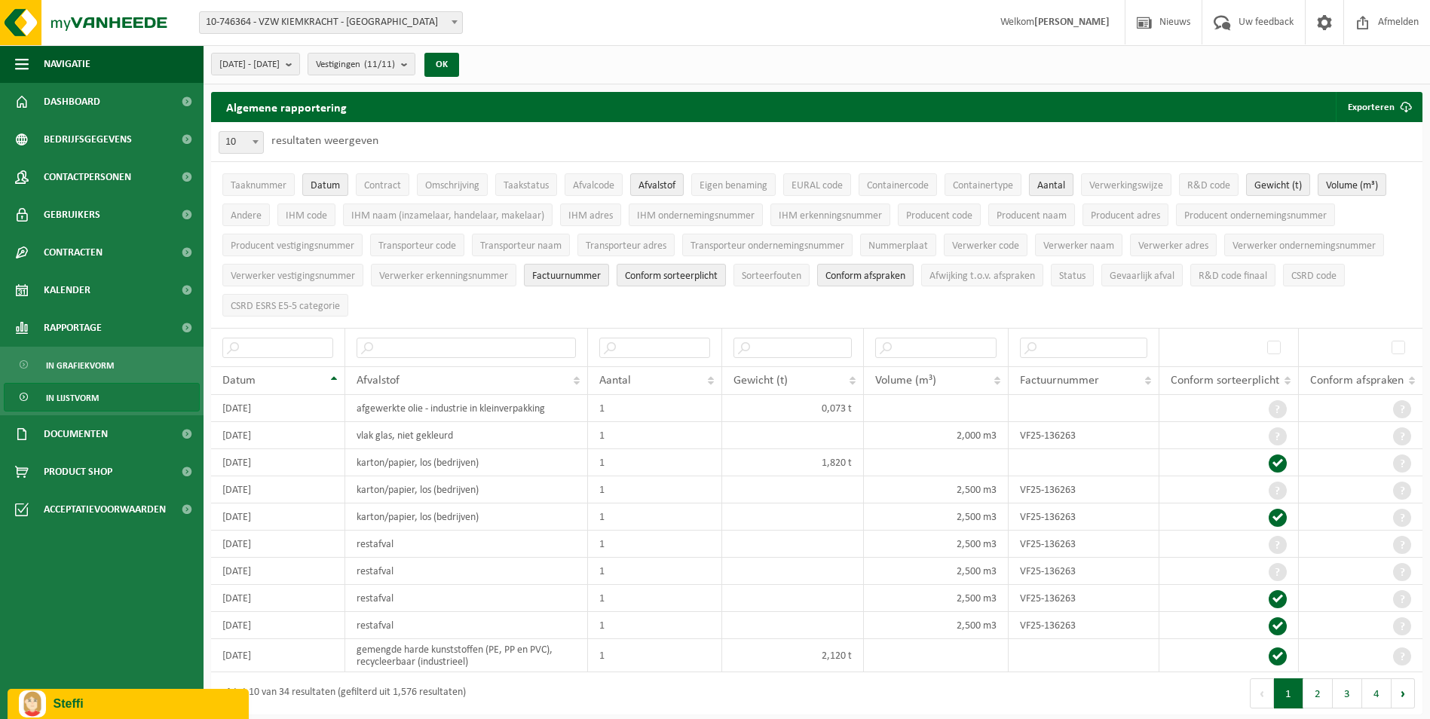
click at [1054, 189] on span "Aantal" at bounding box center [1052, 185] width 28 height 11
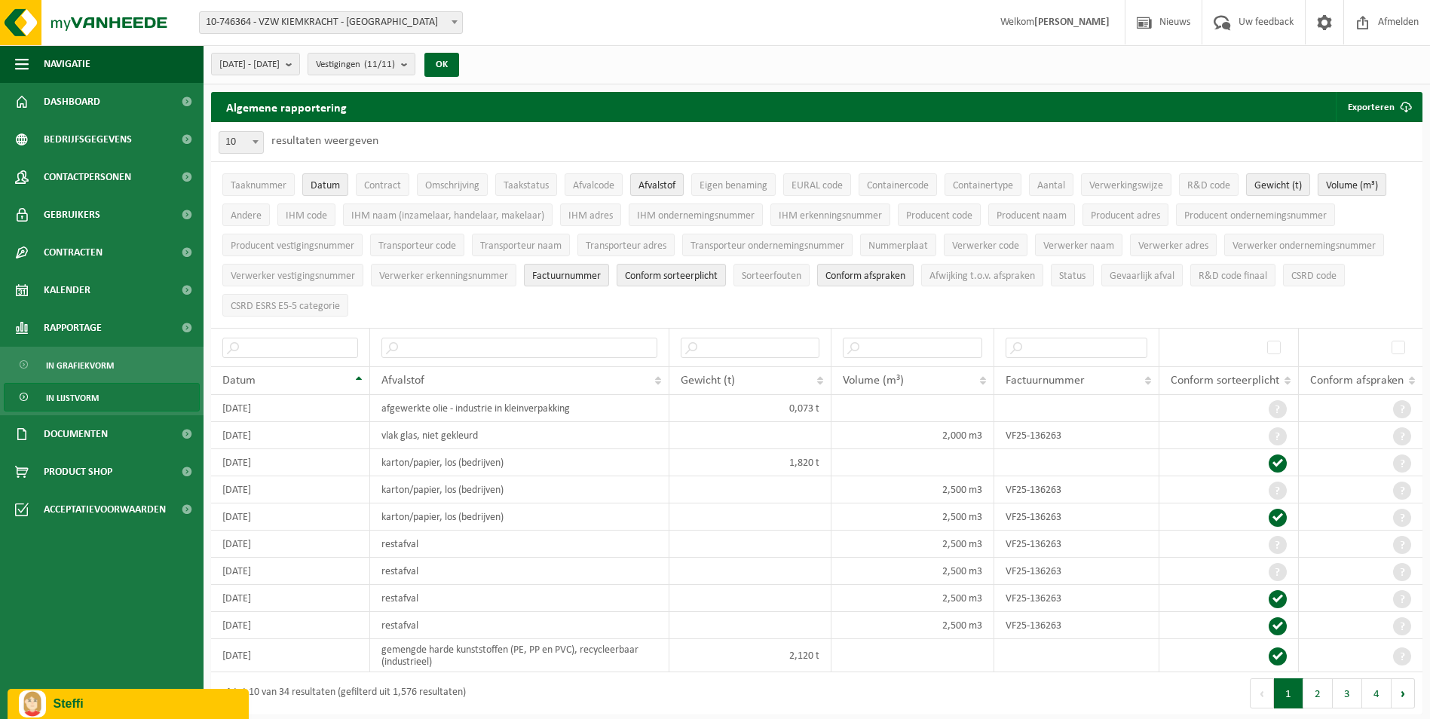
click at [1344, 180] on span "Volume (m³)" at bounding box center [1352, 185] width 52 height 11
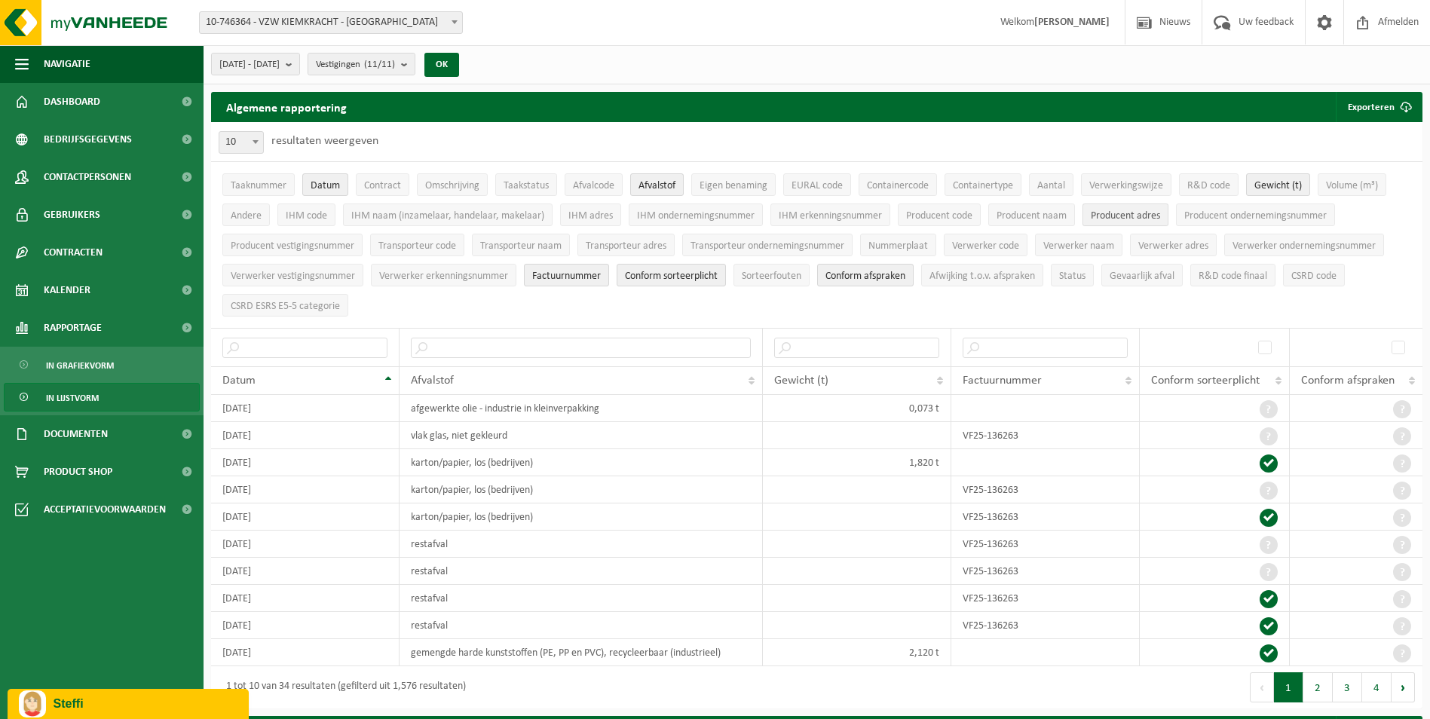
click at [1104, 216] on span "Producent adres" at bounding box center [1125, 215] width 69 height 11
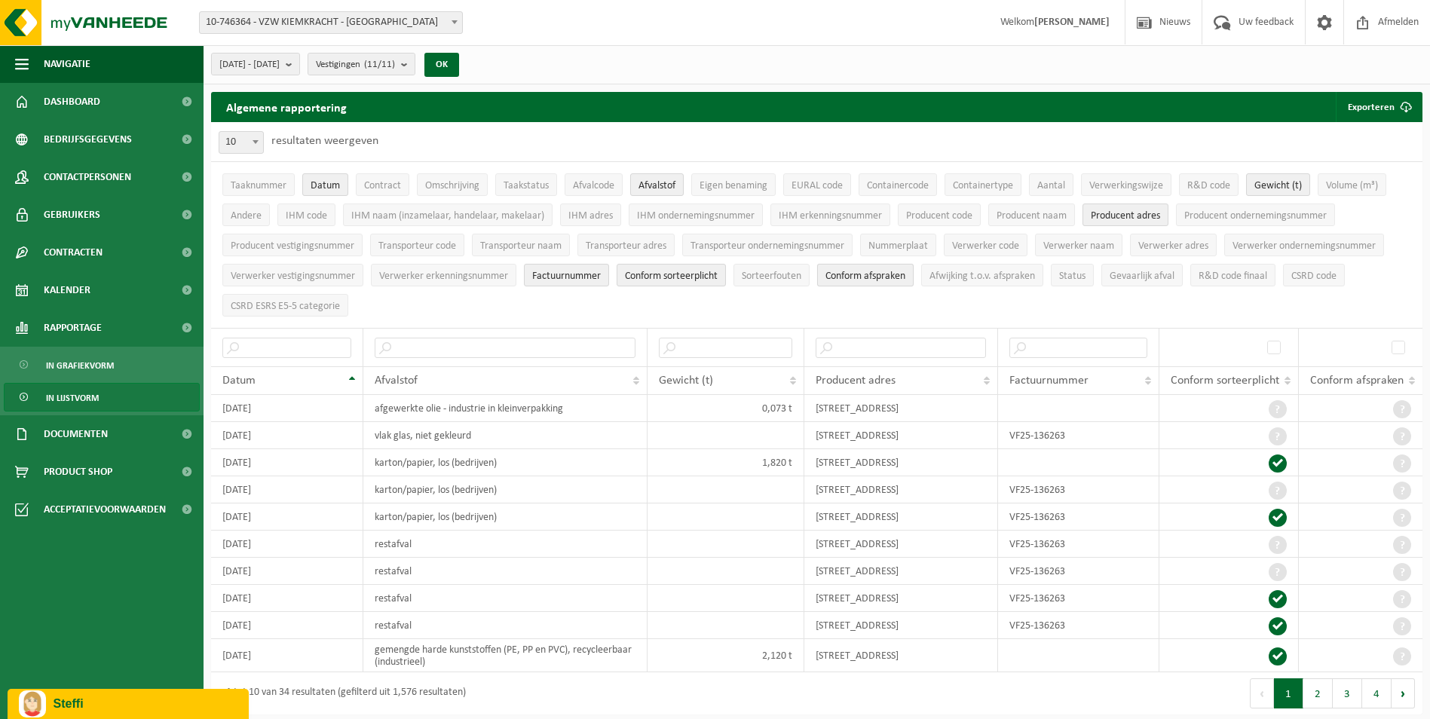
click at [881, 279] on span "Conform afspraken" at bounding box center [866, 276] width 80 height 11
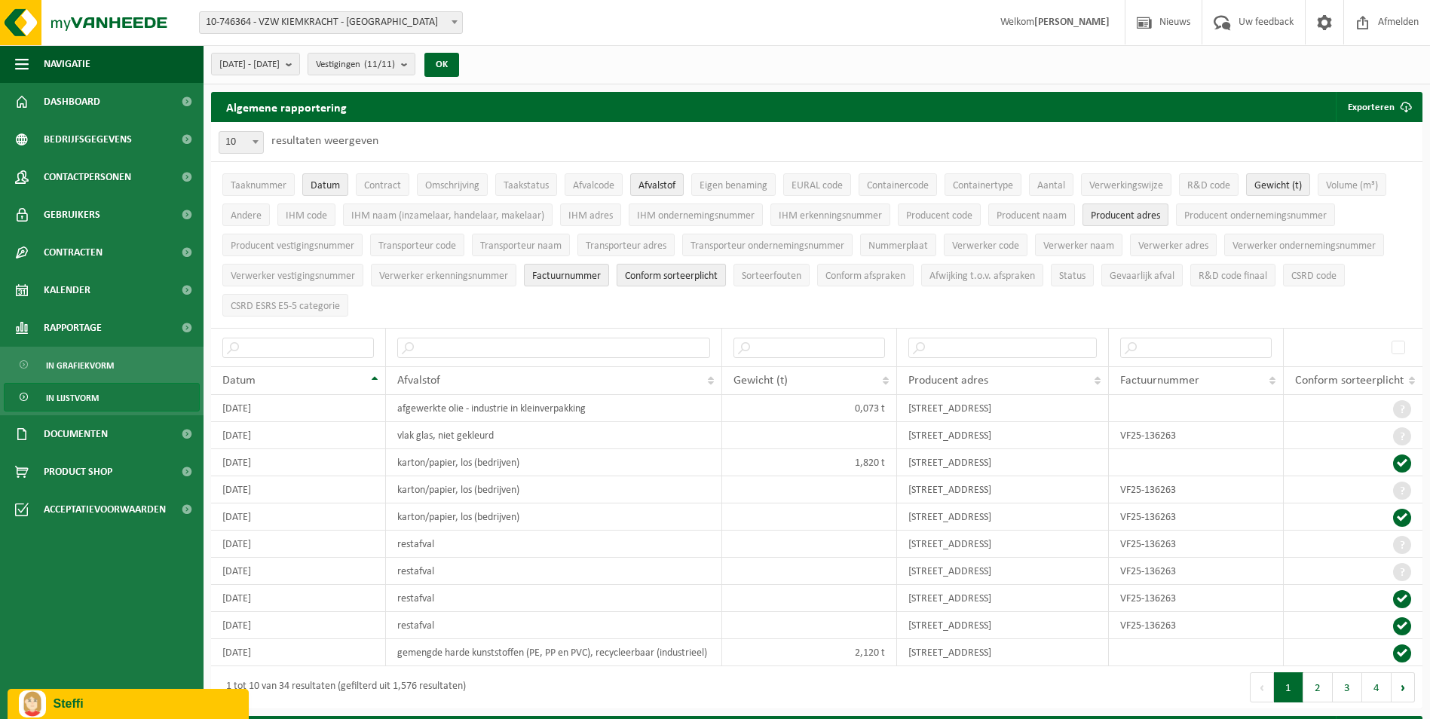
click at [663, 274] on span "Conform sorteerplicht" at bounding box center [671, 276] width 93 height 11
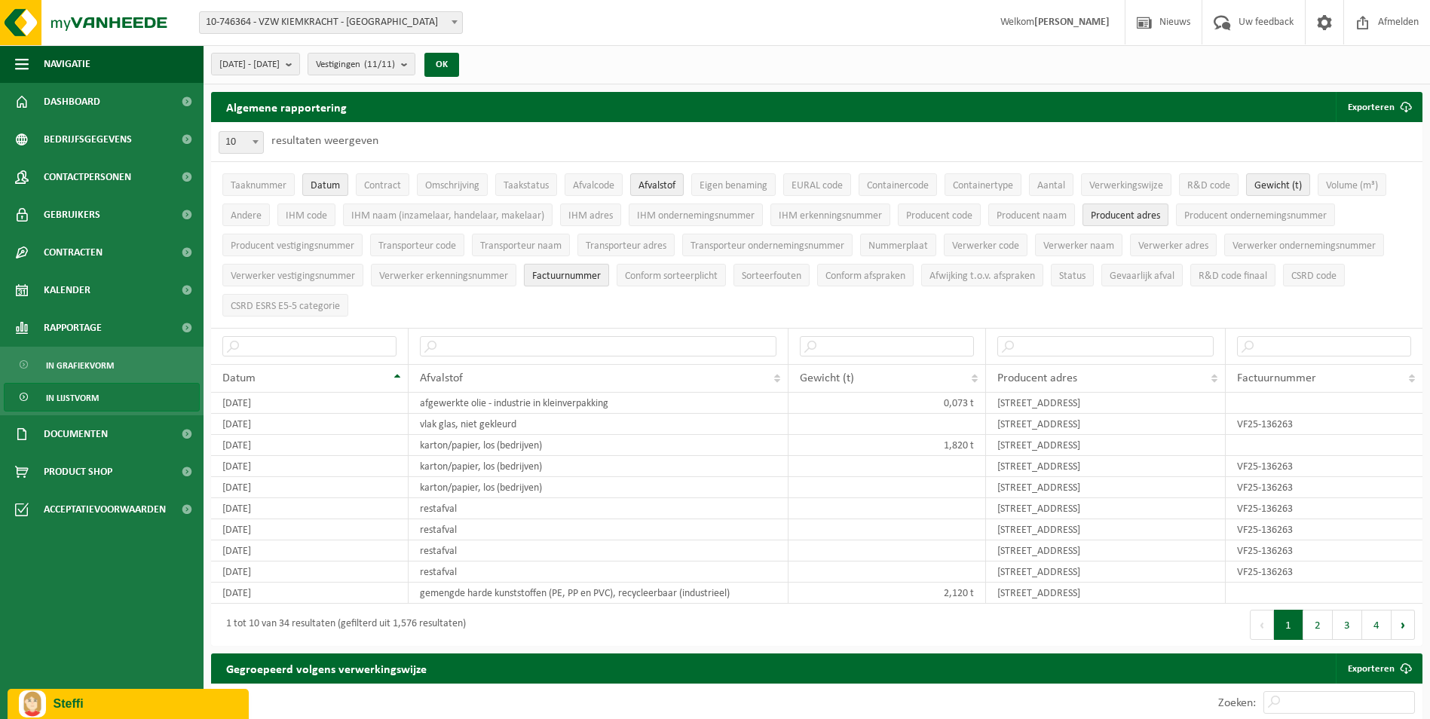
click at [585, 277] on span "Factuurnummer" at bounding box center [566, 276] width 69 height 11
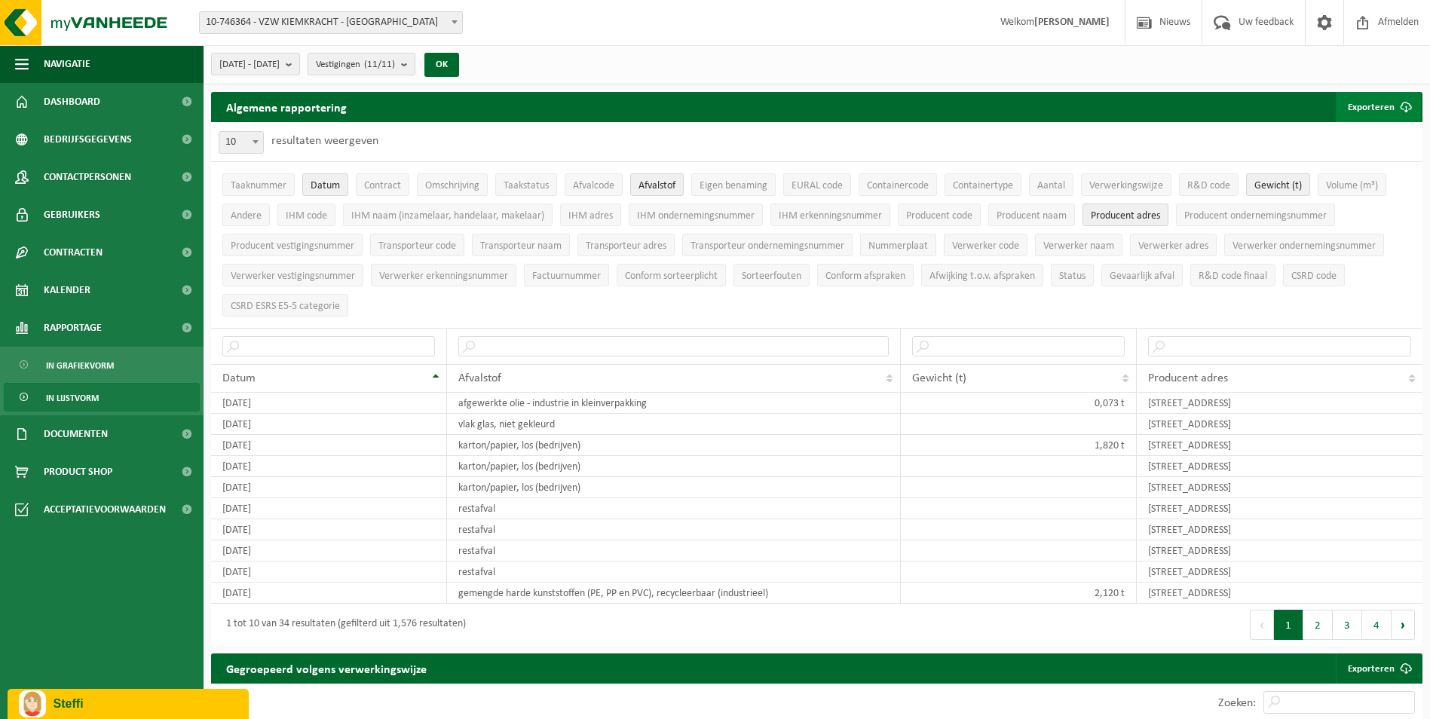
click at [1399, 97] on span "submit" at bounding box center [1406, 107] width 30 height 30
click at [1356, 140] on link "Enkel mijn selectie" at bounding box center [1352, 137] width 136 height 30
click at [1365, 134] on link "Enkel mijn selectie" at bounding box center [1352, 137] width 136 height 30
click at [93, 702] on p "Steffi" at bounding box center [146, 705] width 184 height 14
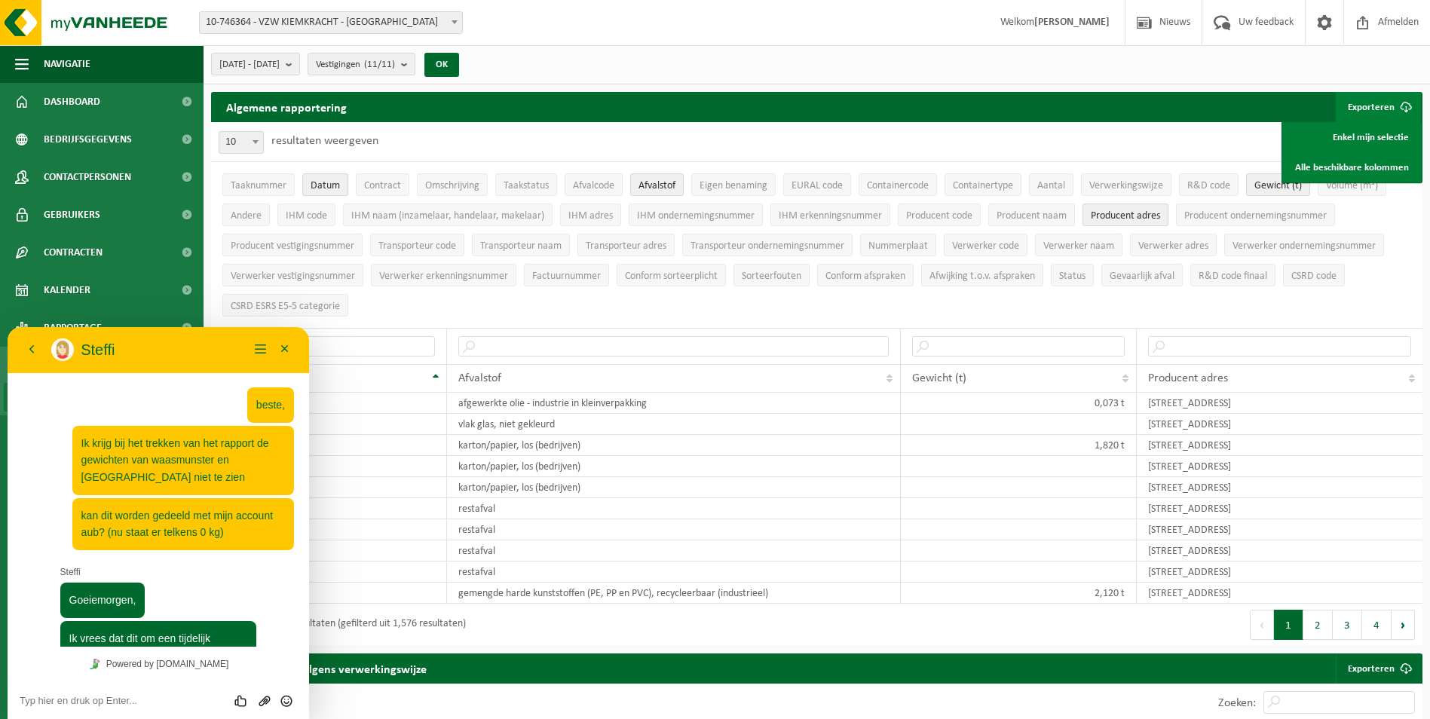
scroll to position [581, 0]
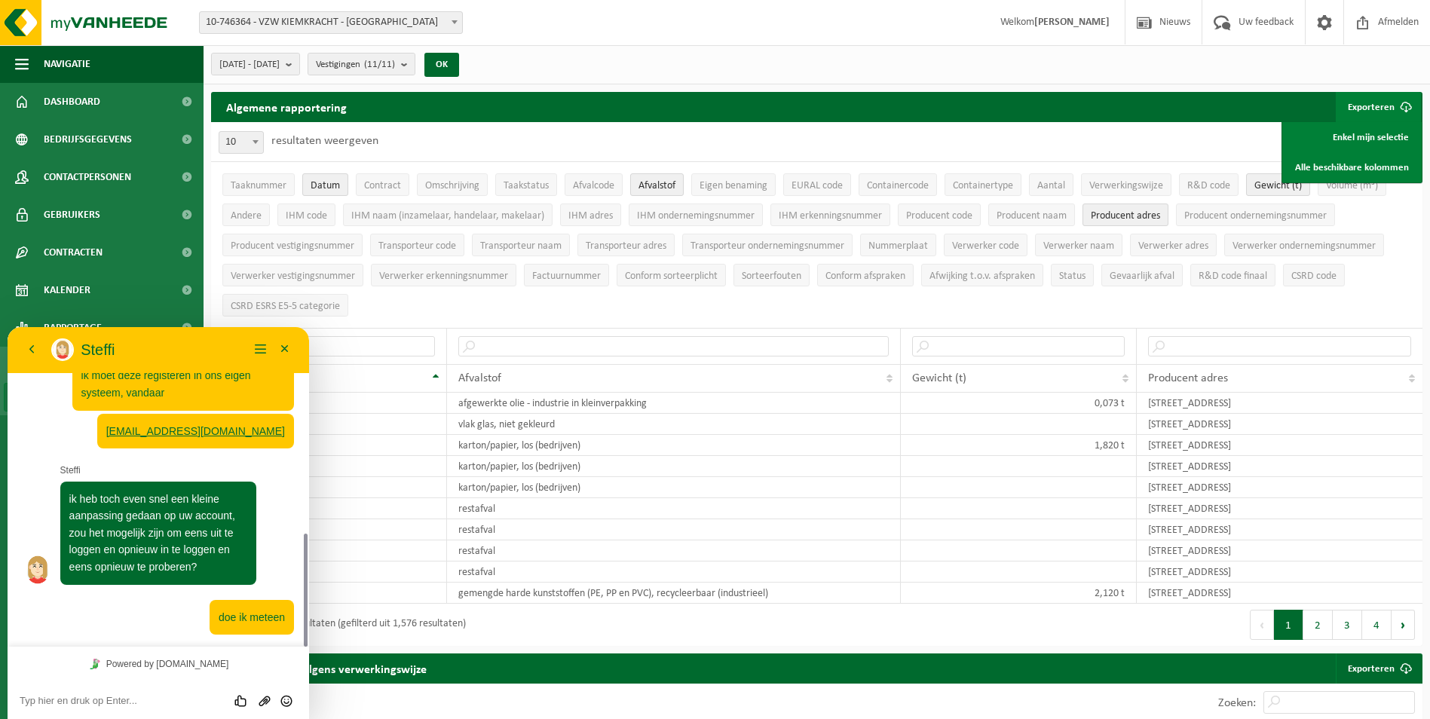
click at [119, 698] on textarea at bounding box center [158, 701] width 277 height 12
type textarea "helaas, ik krijg ze nog steeds niet te zien"
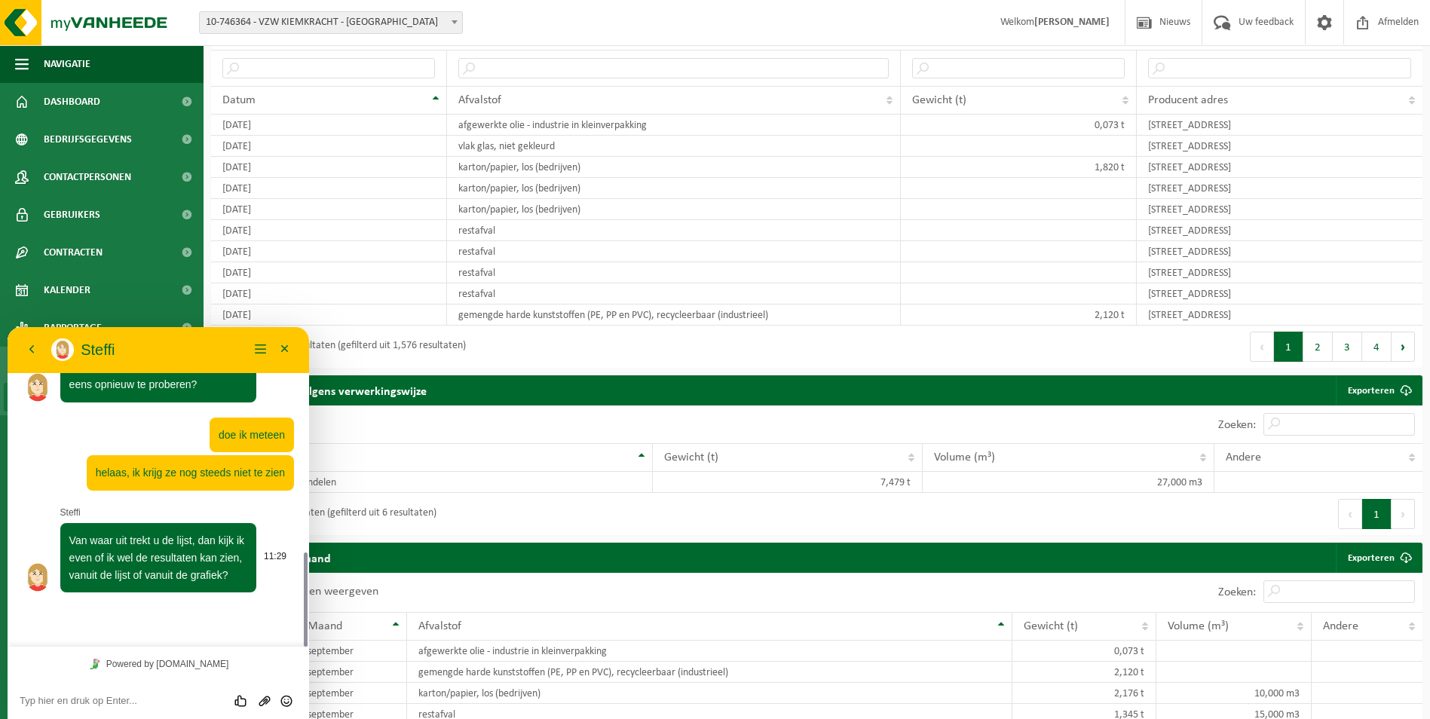
scroll to position [302, 0]
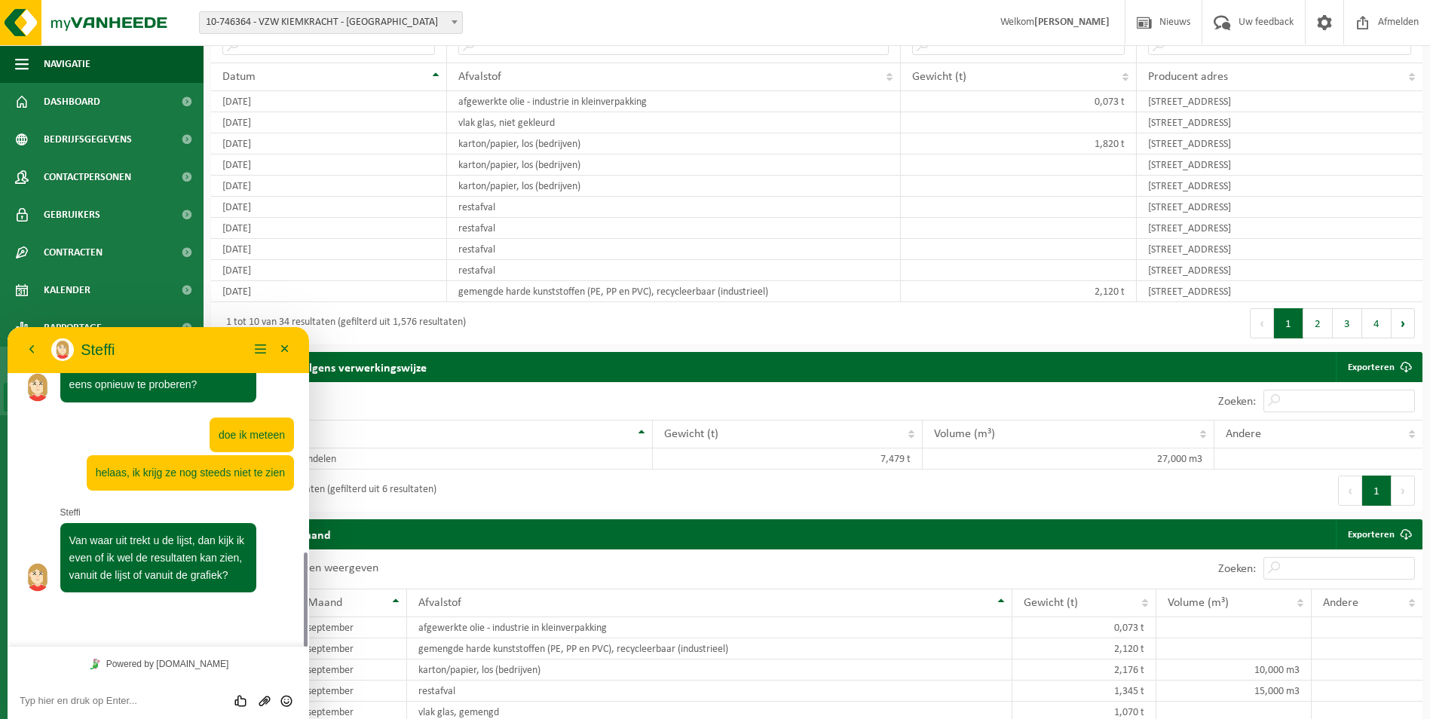
click at [84, 696] on textarea at bounding box center [158, 701] width 277 height 12
type textarea "s"
type textarea "in lijstvorm"
